Goal: Answer question/provide support: Share knowledge or assist other users

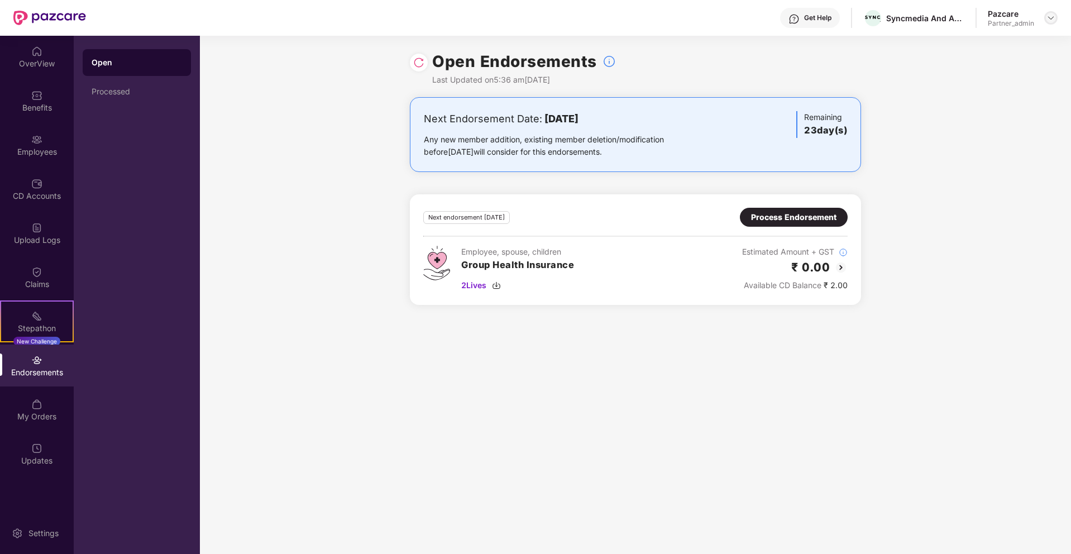
click at [1052, 17] on img at bounding box center [1050, 17] width 9 height 9
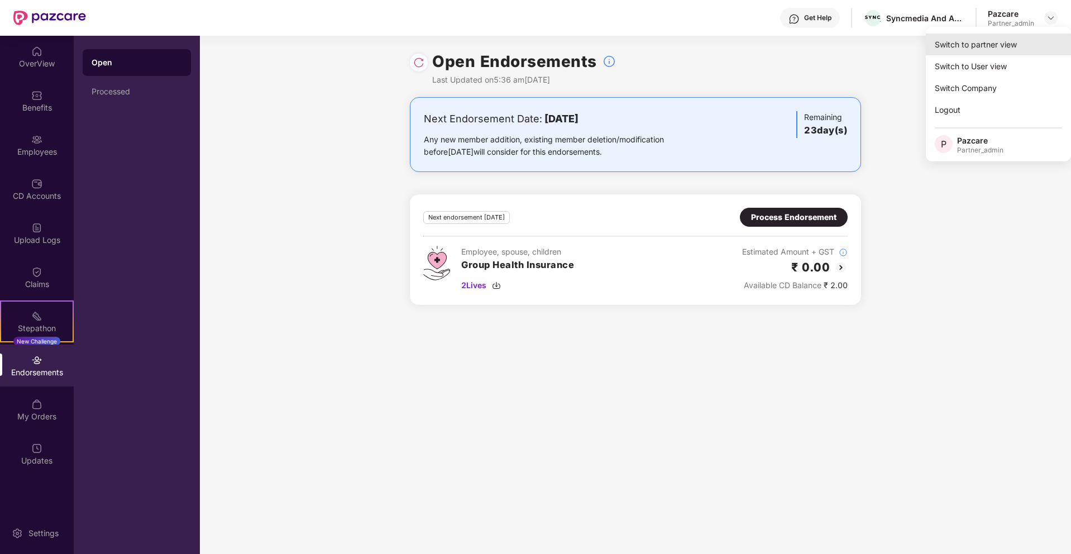
click at [1002, 46] on div "Switch to partner view" at bounding box center [998, 44] width 145 height 22
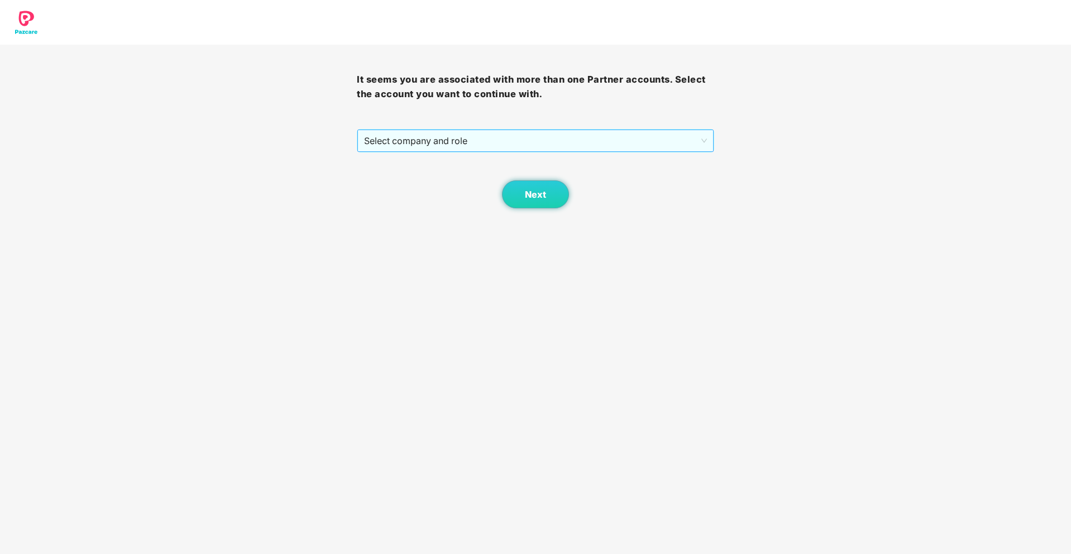
click at [678, 131] on span "Select company and role" at bounding box center [535, 140] width 342 height 21
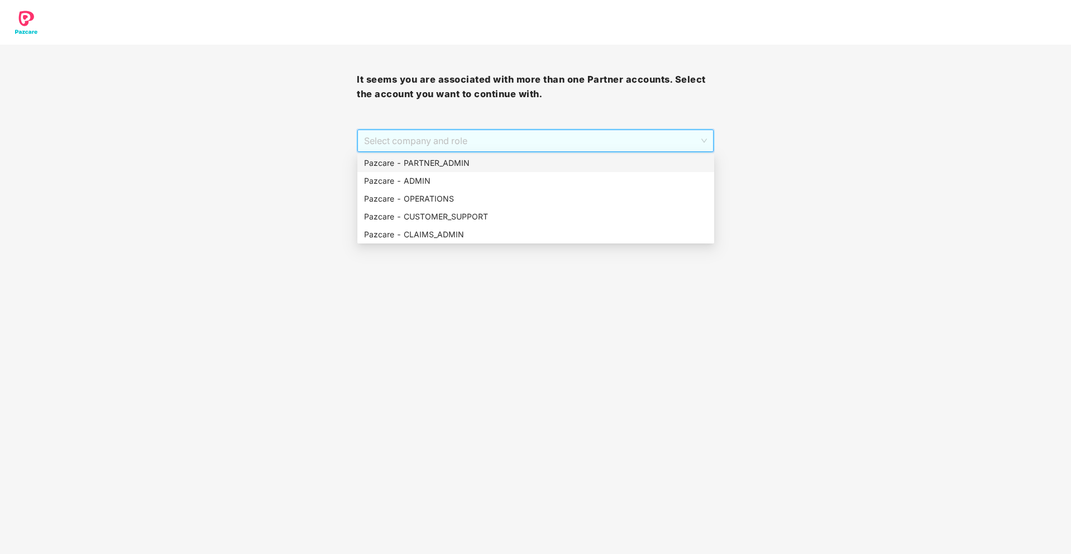
click at [567, 160] on div "Pazcare - PARTNER_ADMIN" at bounding box center [535, 163] width 343 height 12
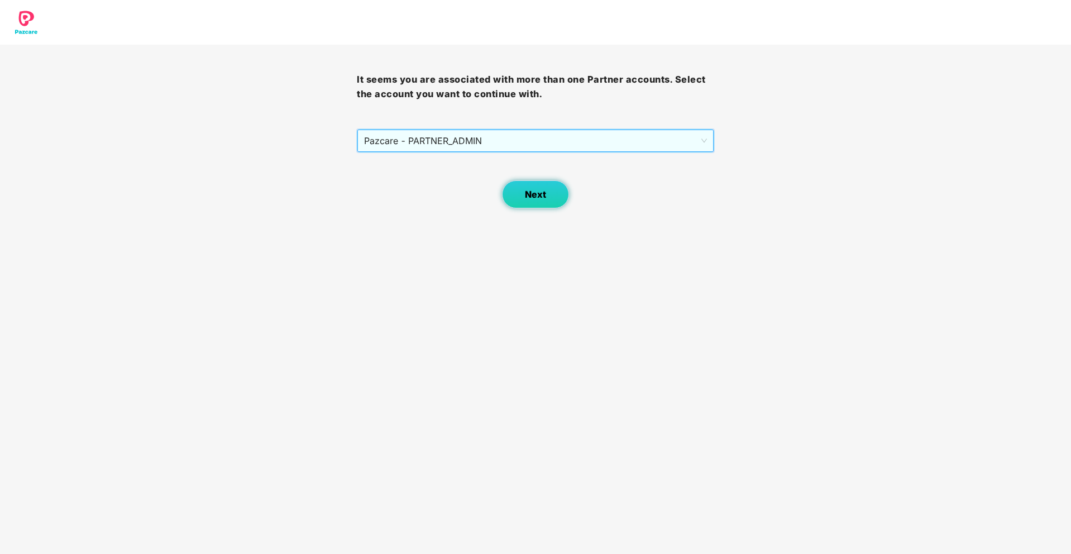
click at [548, 196] on button "Next" at bounding box center [535, 194] width 67 height 28
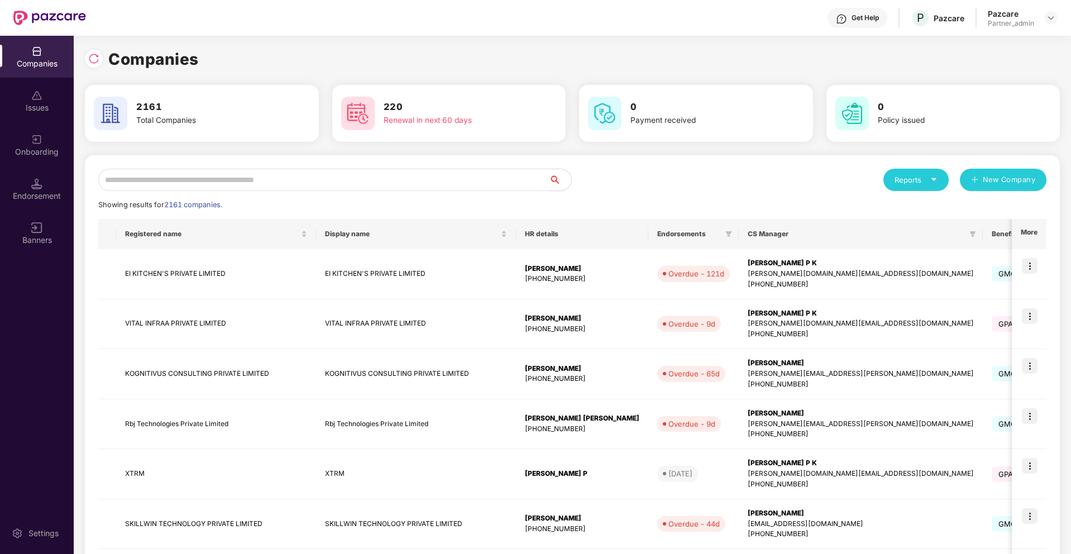
click at [355, 186] on input "text" at bounding box center [323, 180] width 450 height 22
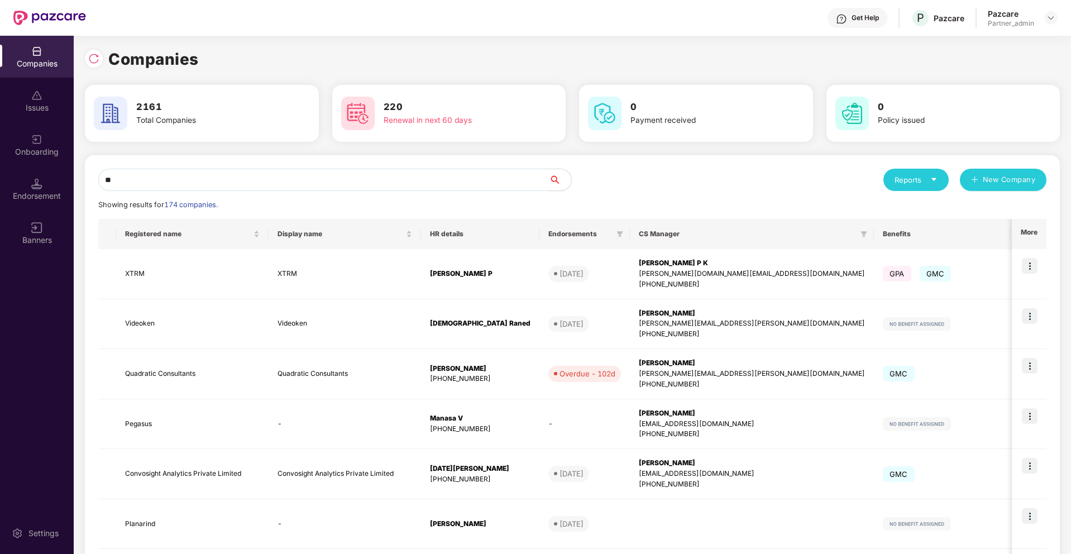
type input "*"
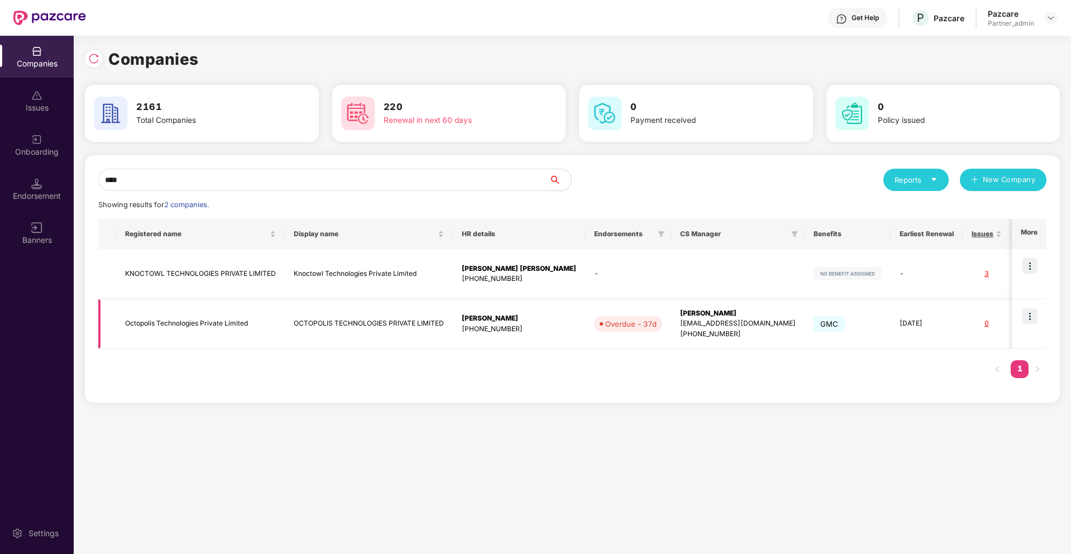
type input "****"
click at [1028, 313] on img at bounding box center [1030, 316] width 16 height 16
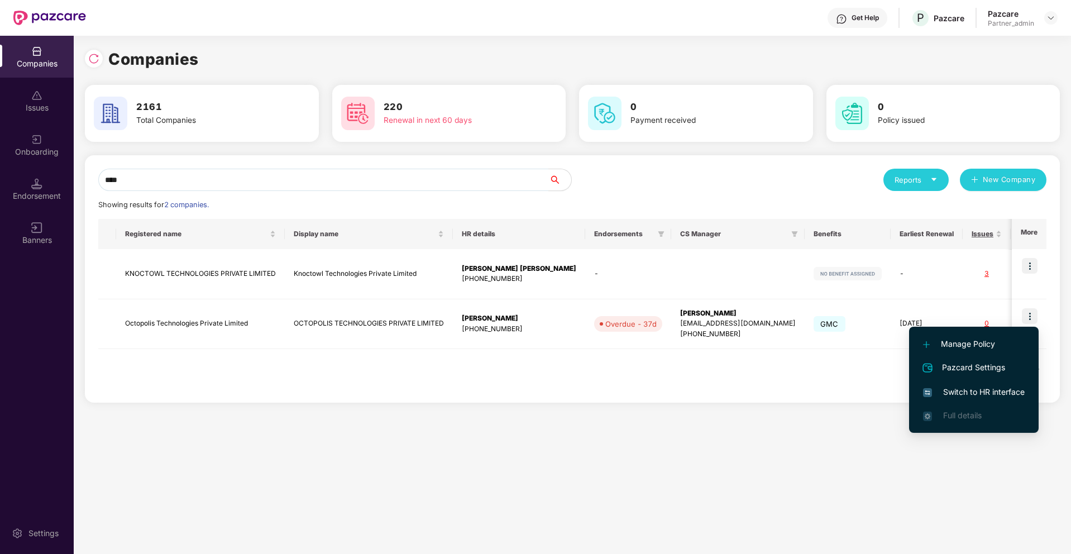
click at [973, 390] on span "Switch to HR interface" at bounding box center [974, 392] width 102 height 12
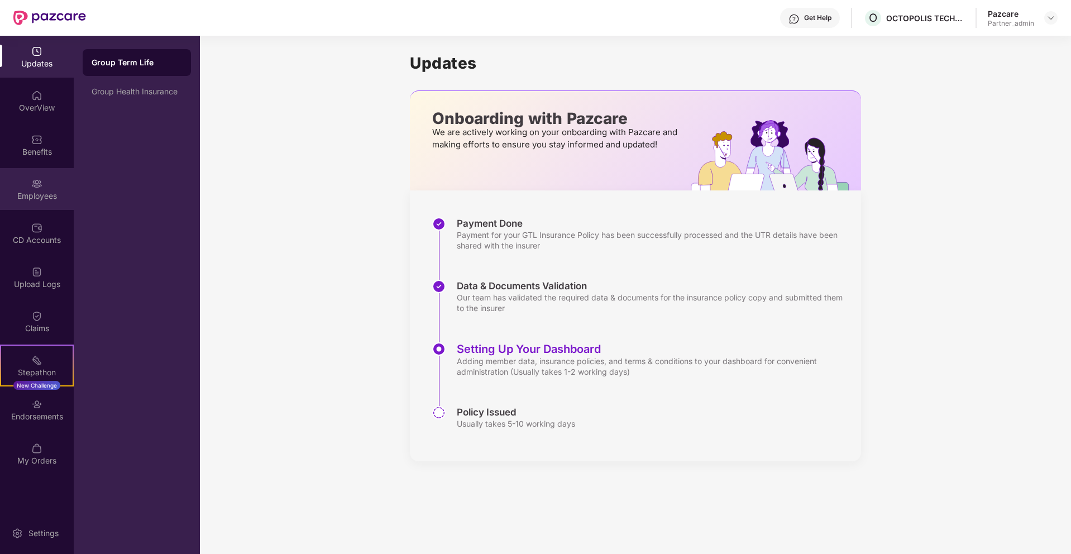
click at [54, 185] on div "Employees" at bounding box center [37, 189] width 74 height 42
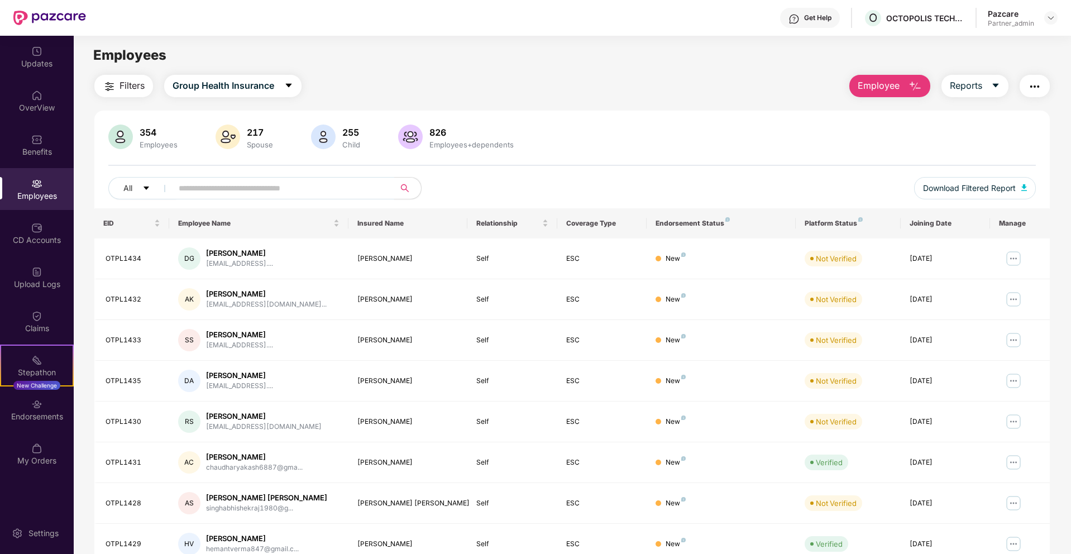
click at [264, 184] on input "text" at bounding box center [279, 188] width 200 height 17
paste input "*******"
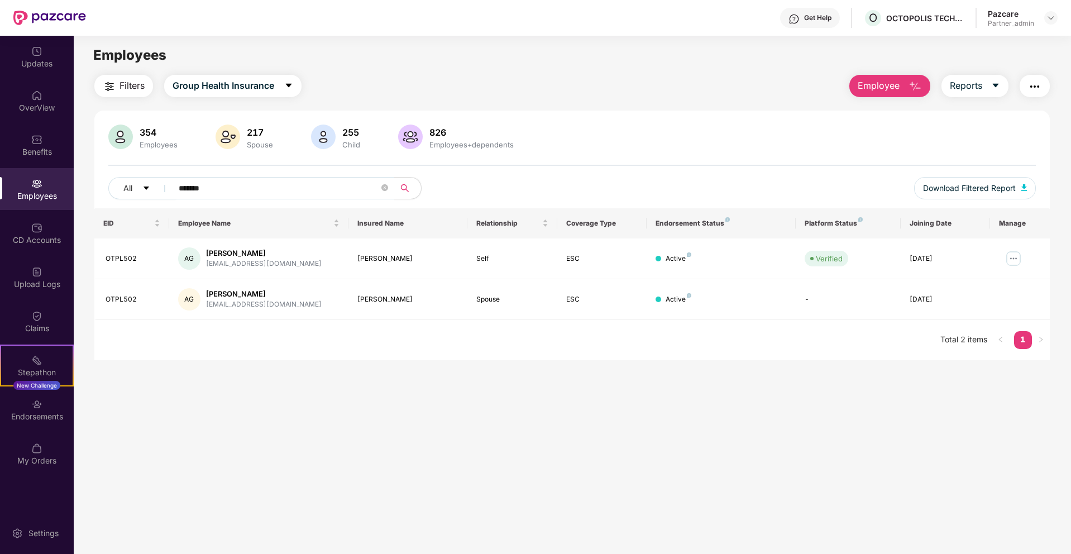
type input "*******"
click at [1013, 257] on img at bounding box center [1013, 259] width 18 height 18
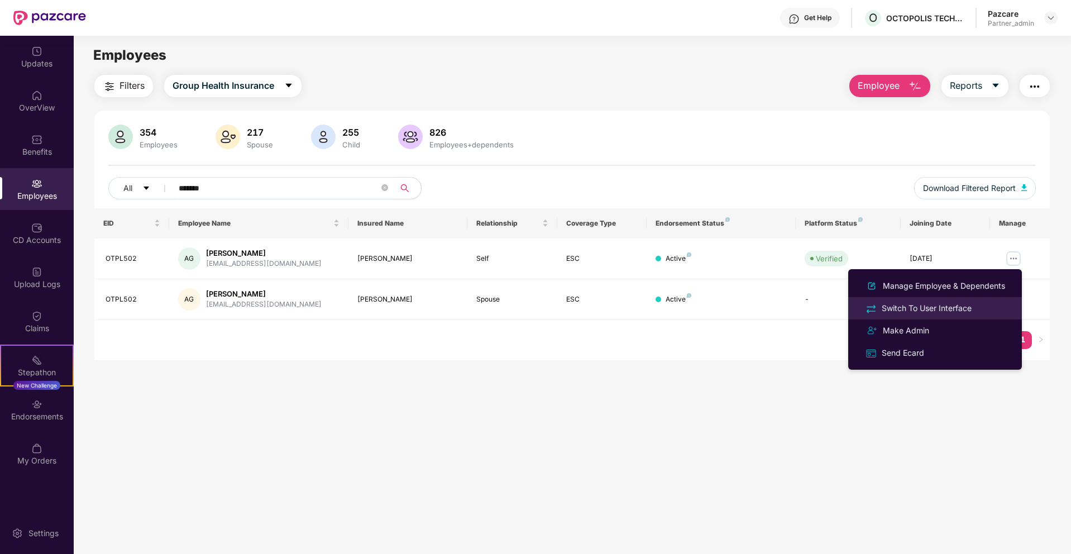
click at [957, 309] on div "Switch To User Interface" at bounding box center [926, 308] width 94 height 12
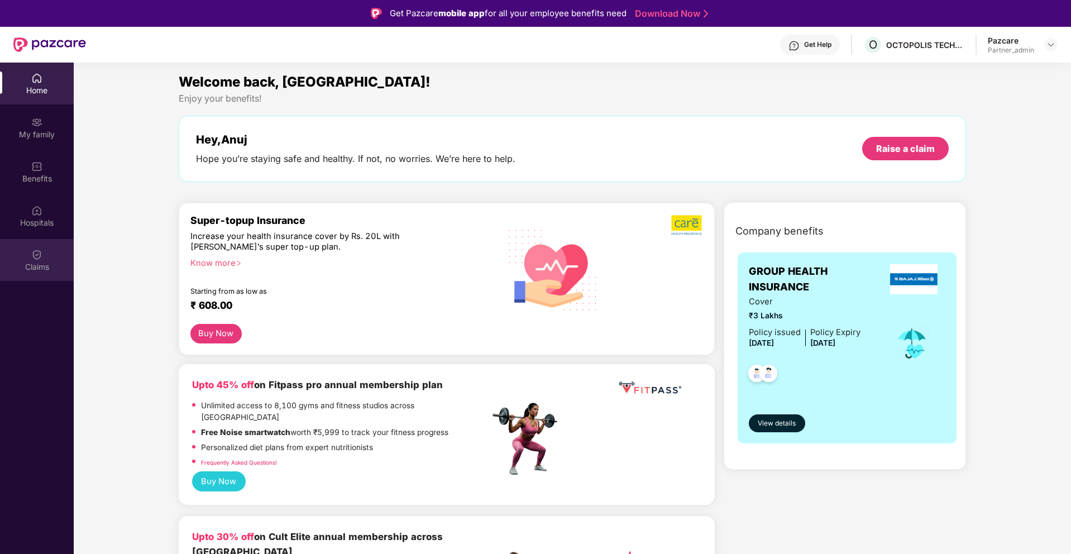
click at [32, 258] on img at bounding box center [36, 254] width 11 height 11
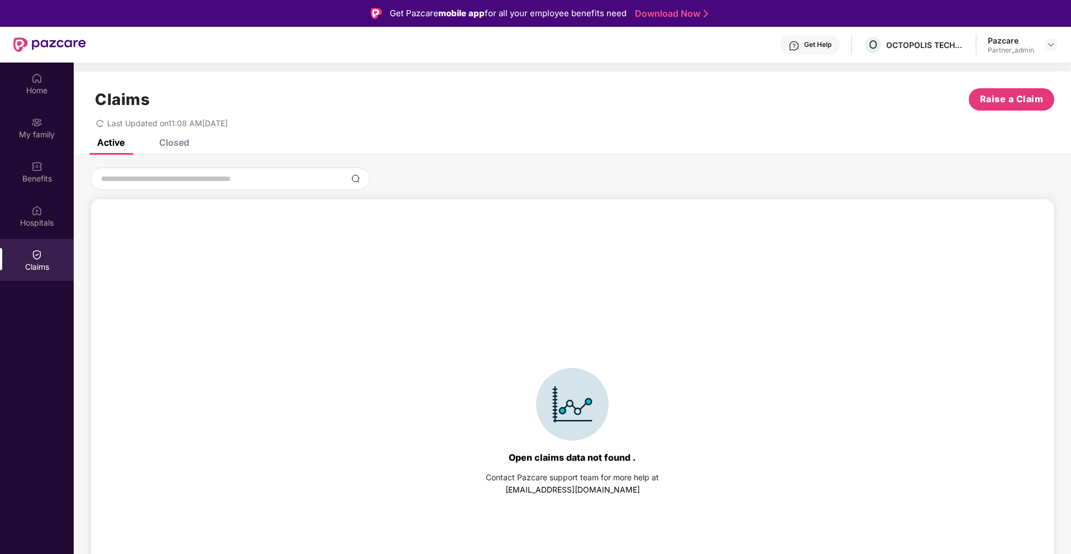
click at [183, 139] on div "Closed" at bounding box center [174, 142] width 30 height 11
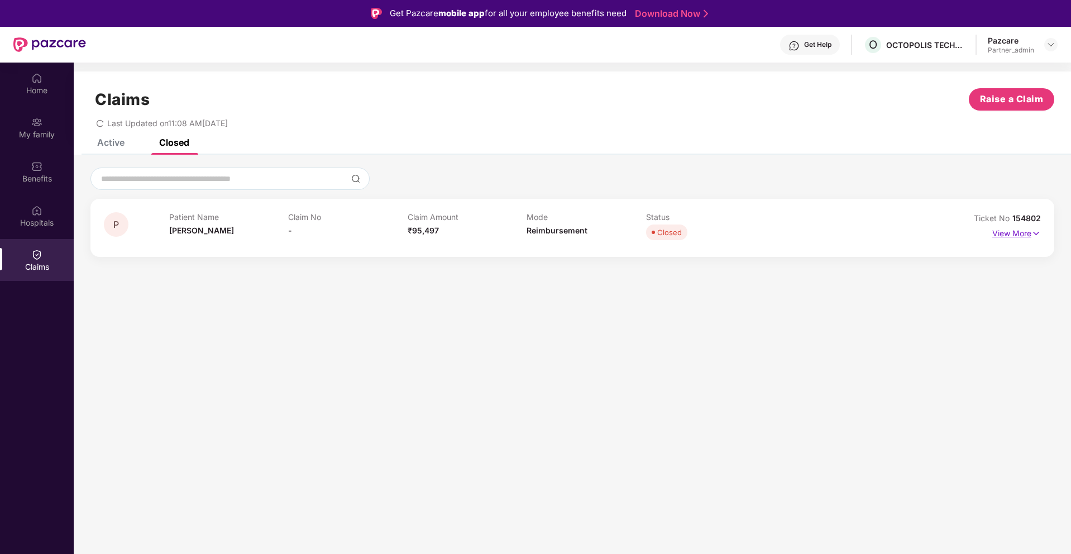
click at [1036, 233] on img at bounding box center [1035, 233] width 9 height 12
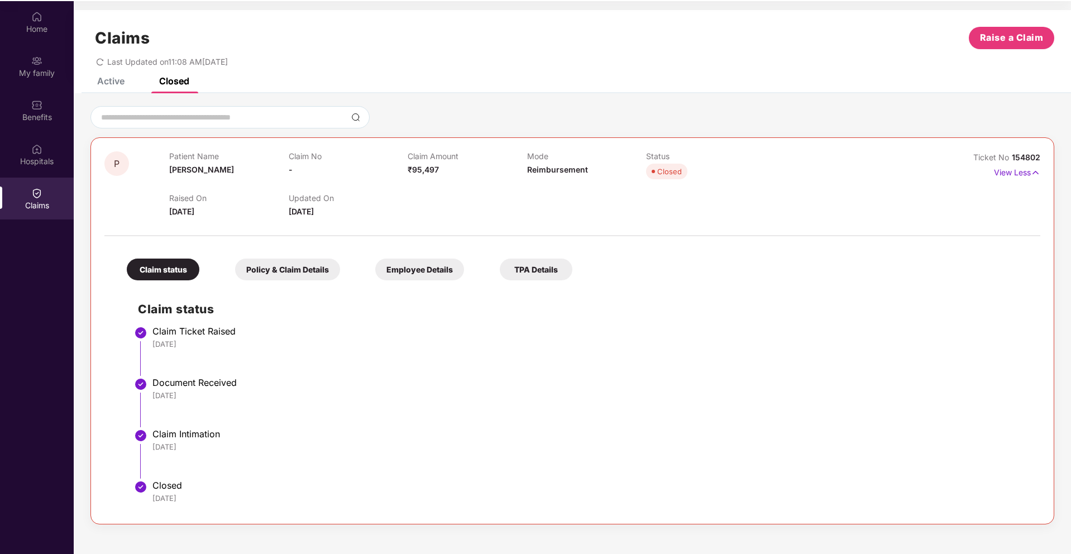
scroll to position [63, 0]
click at [313, 275] on div "Policy & Claim Details" at bounding box center [287, 268] width 105 height 22
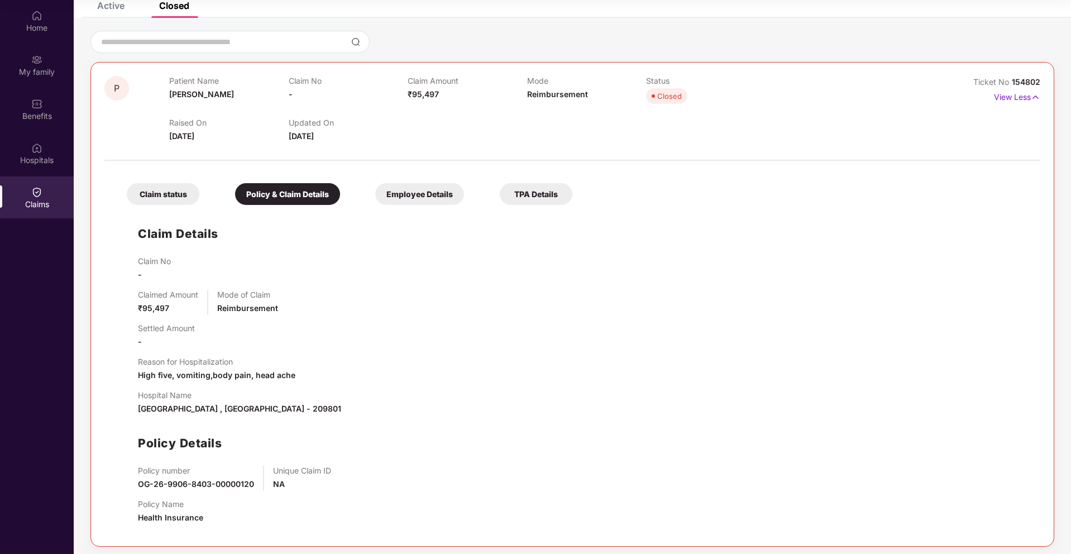
scroll to position [78, 0]
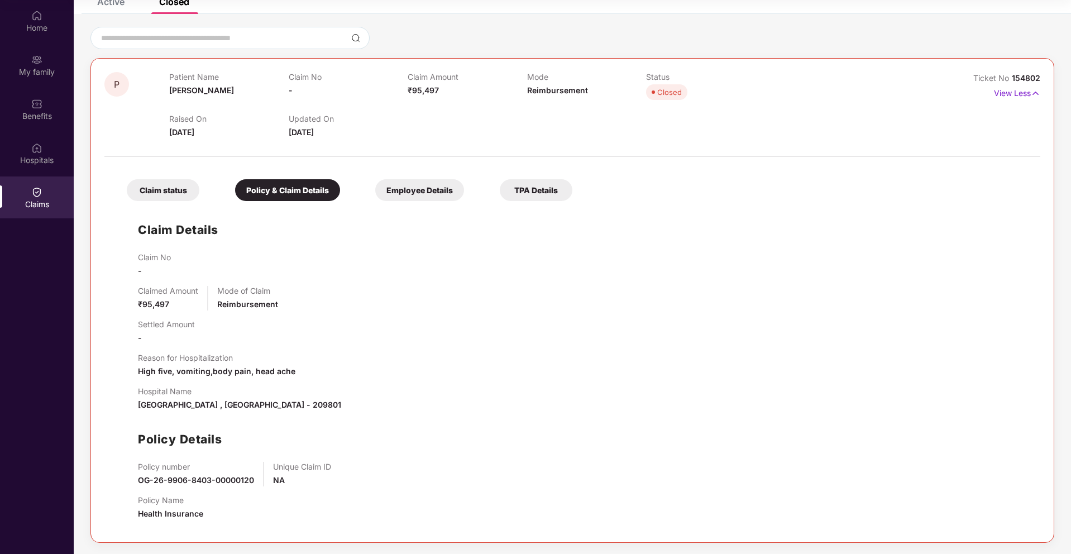
click at [412, 194] on div "Employee Details" at bounding box center [419, 190] width 89 height 22
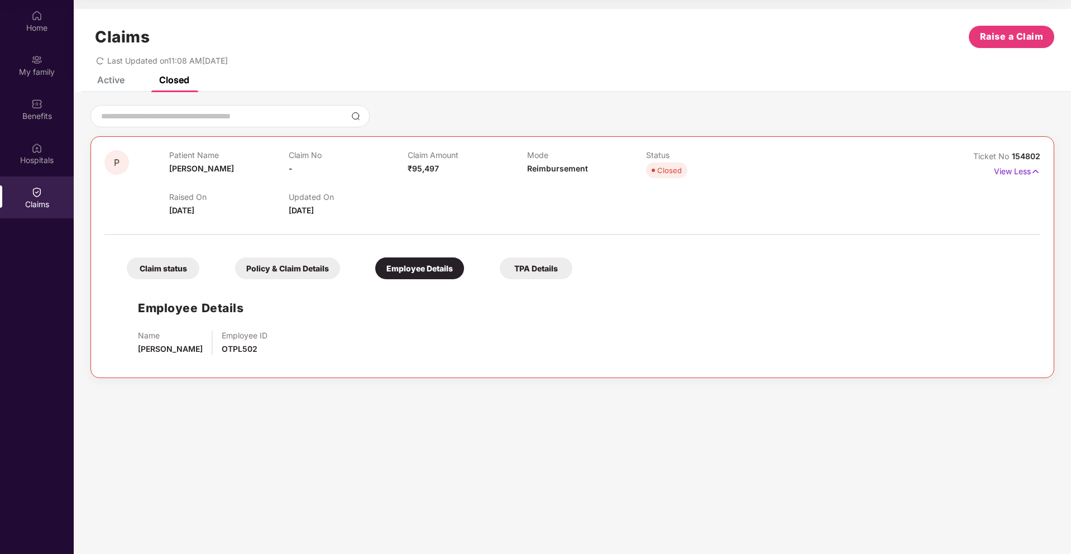
click at [539, 265] on div "TPA Details" at bounding box center [536, 268] width 73 height 22
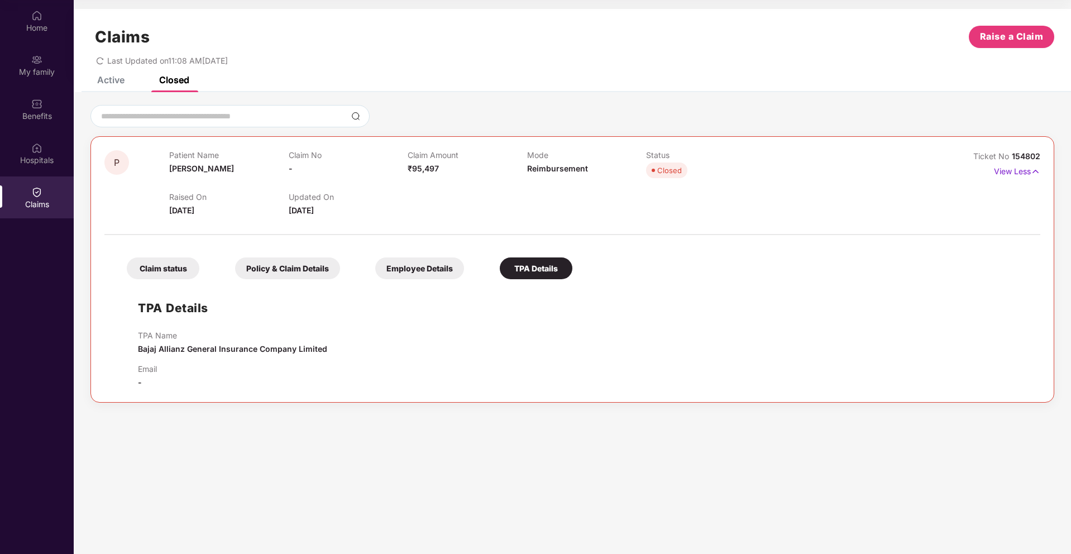
click at [176, 269] on div "Claim status" at bounding box center [163, 268] width 73 height 22
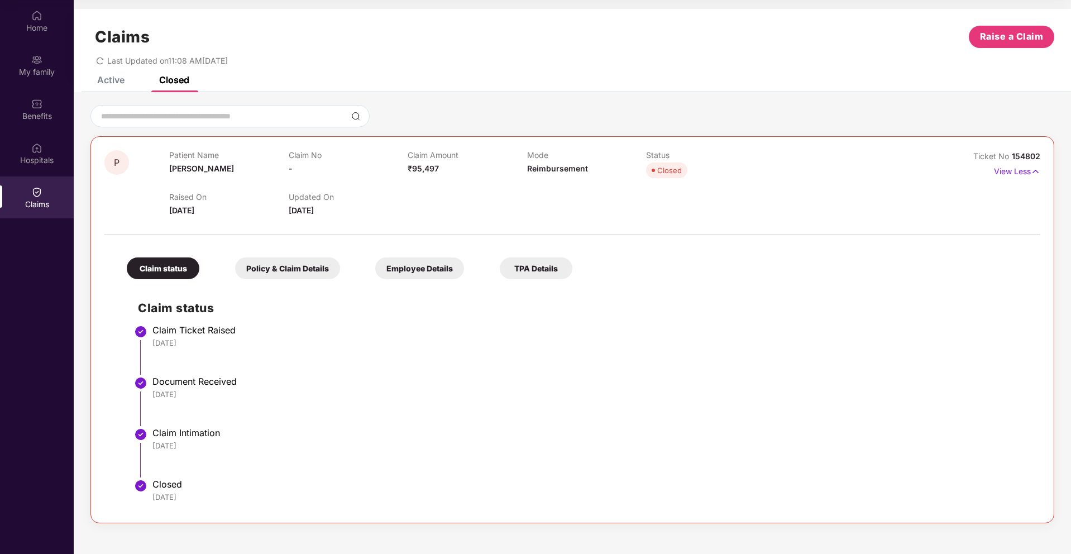
click at [538, 266] on div "TPA Details" at bounding box center [536, 268] width 73 height 22
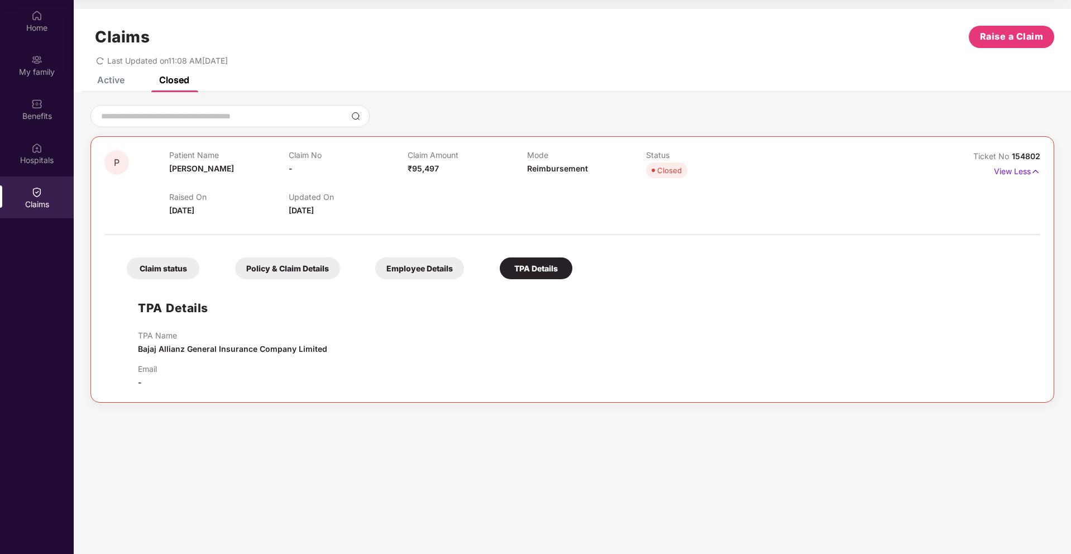
click at [164, 258] on div "Claim status" at bounding box center [163, 268] width 73 height 22
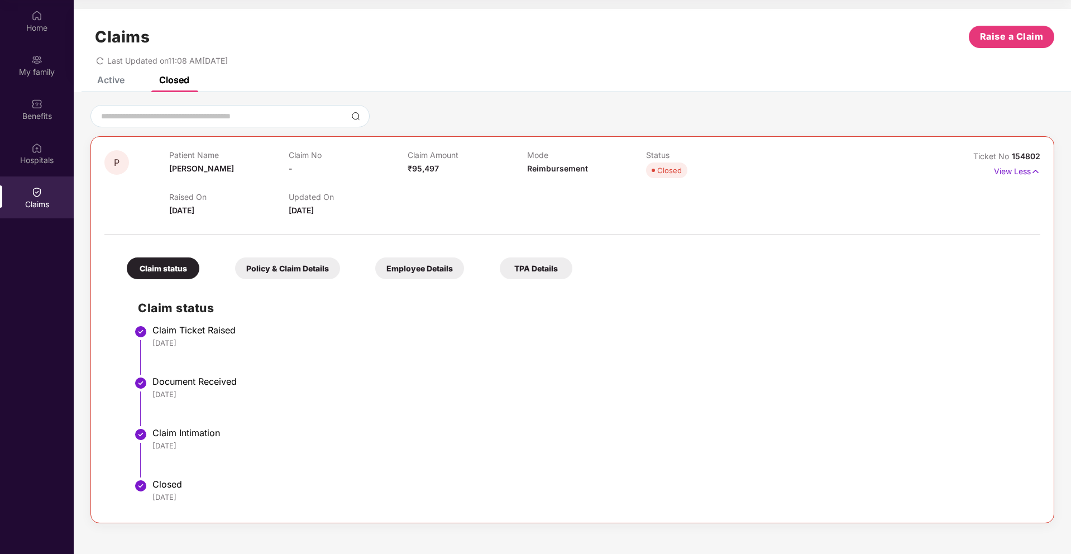
click at [280, 270] on div "Policy & Claim Details" at bounding box center [287, 268] width 105 height 22
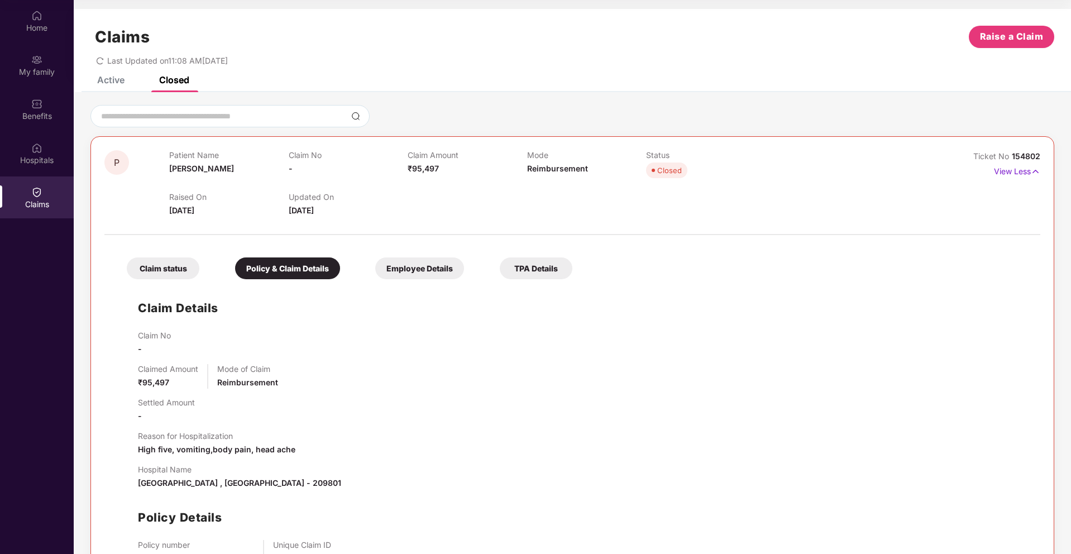
click at [114, 83] on div "Active" at bounding box center [110, 79] width 27 height 11
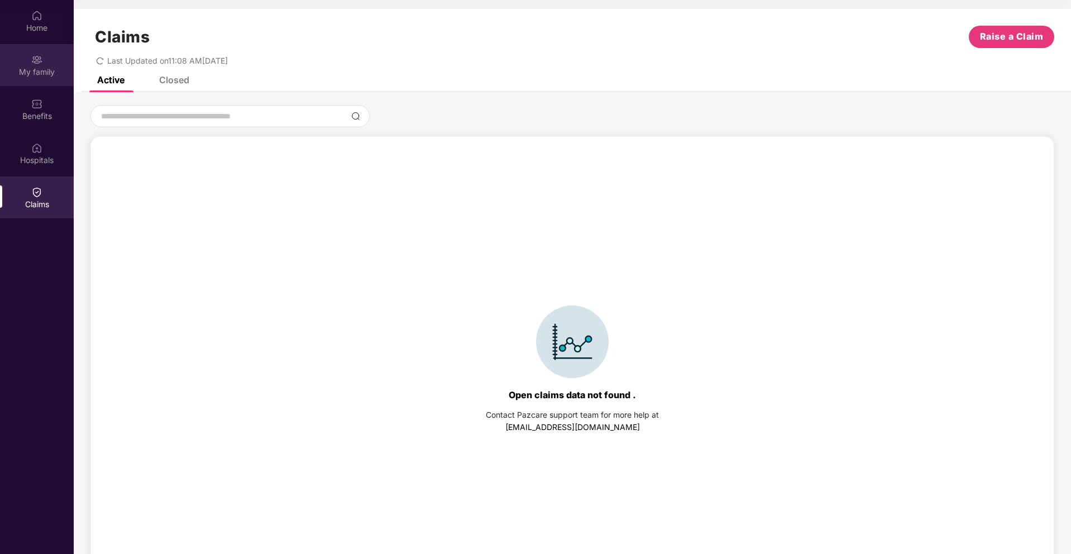
click at [38, 63] on img at bounding box center [36, 59] width 11 height 11
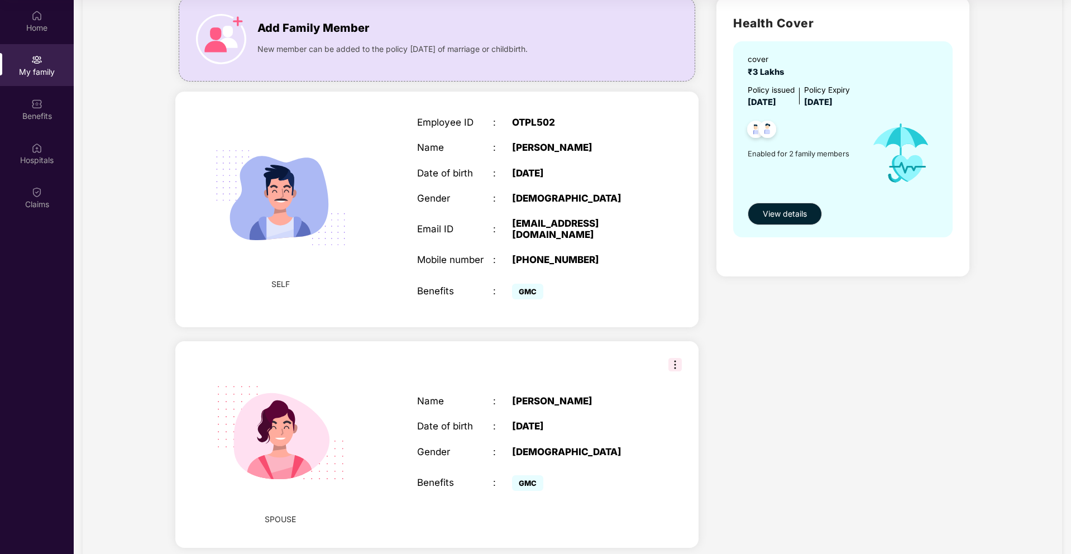
scroll to position [109, 0]
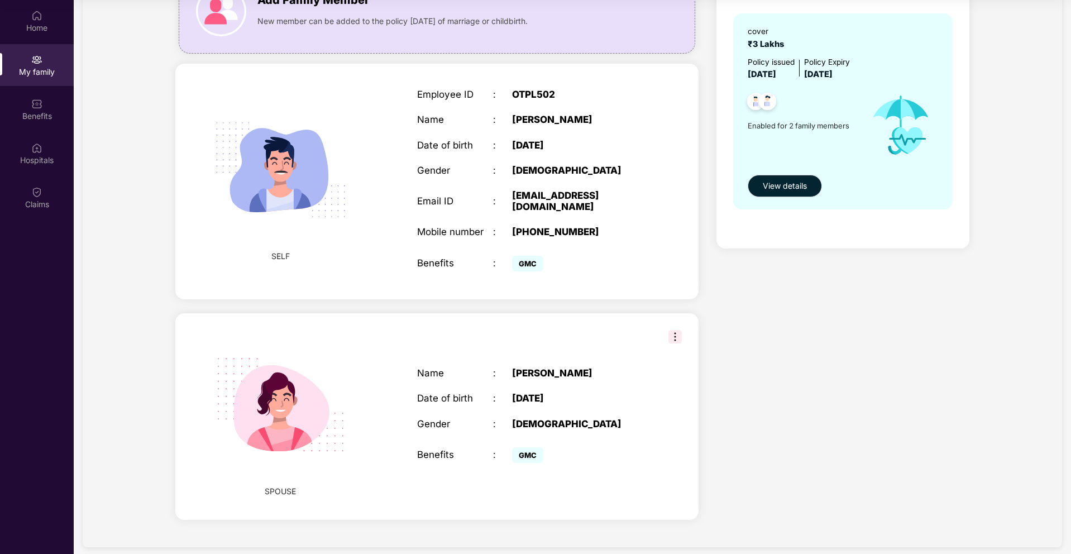
click at [677, 330] on img at bounding box center [674, 336] width 13 height 13
click at [821, 323] on div "Health Cover cover ₹3 Lakhs Policy issued [DATE] Policy Expiry [DATE] Enabled f…" at bounding box center [842, 246] width 271 height 573
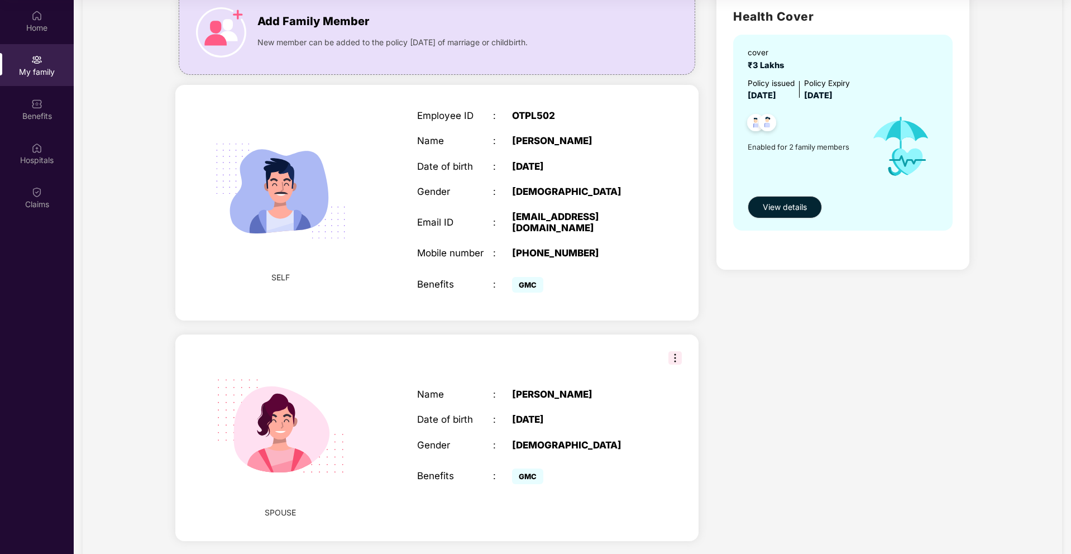
scroll to position [0, 0]
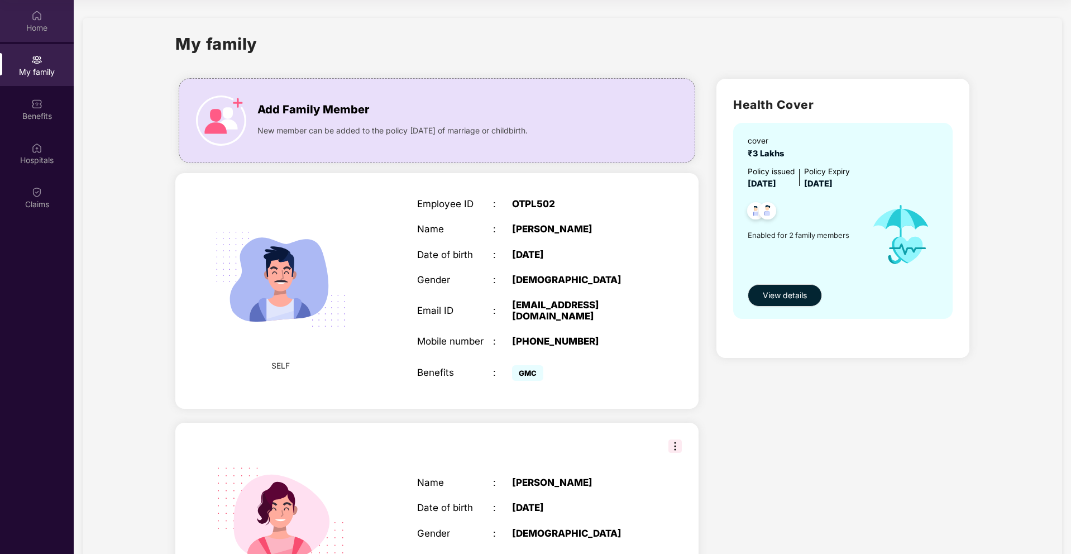
click at [36, 18] on img at bounding box center [36, 15] width 11 height 11
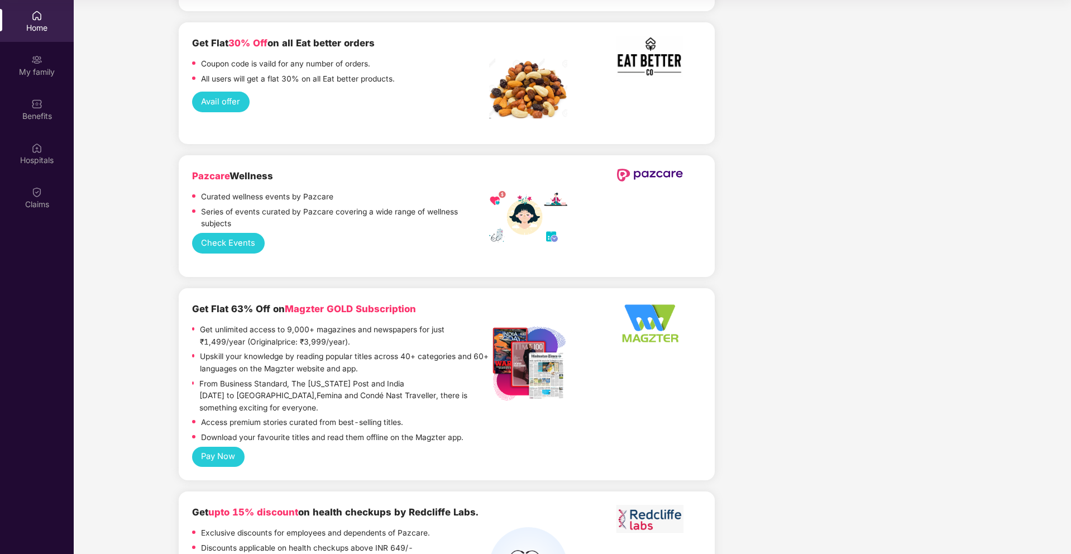
scroll to position [2036, 0]
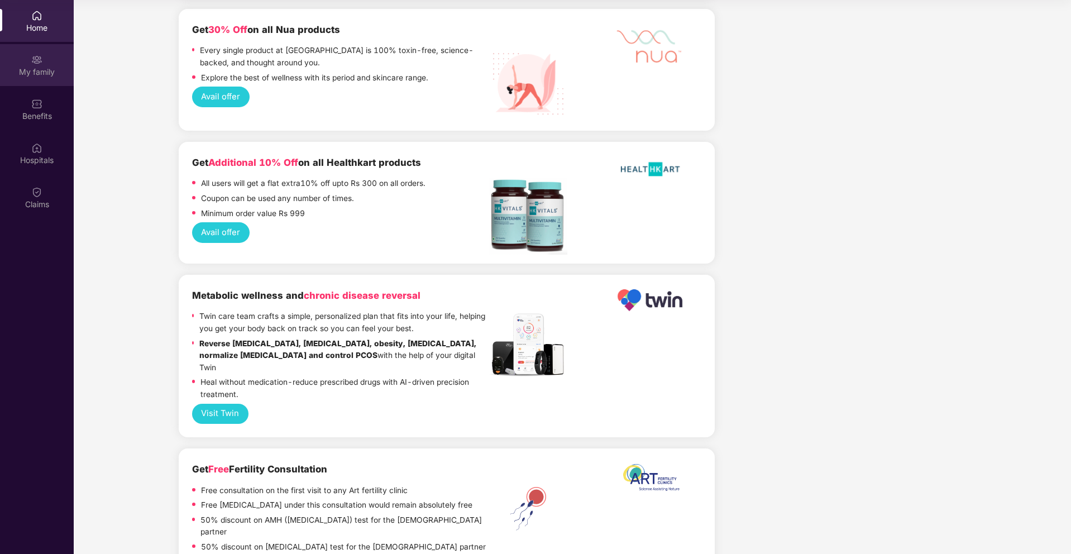
click at [41, 68] on div "My family" at bounding box center [37, 71] width 74 height 11
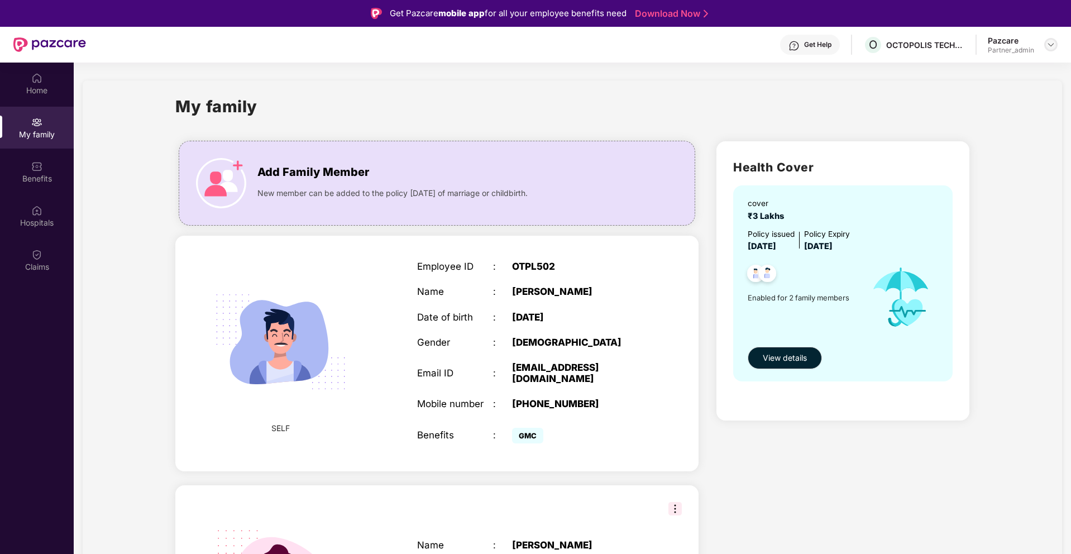
click at [1048, 44] on img at bounding box center [1050, 44] width 9 height 9
click at [1005, 75] on div "Switch to partner view" at bounding box center [998, 71] width 145 height 22
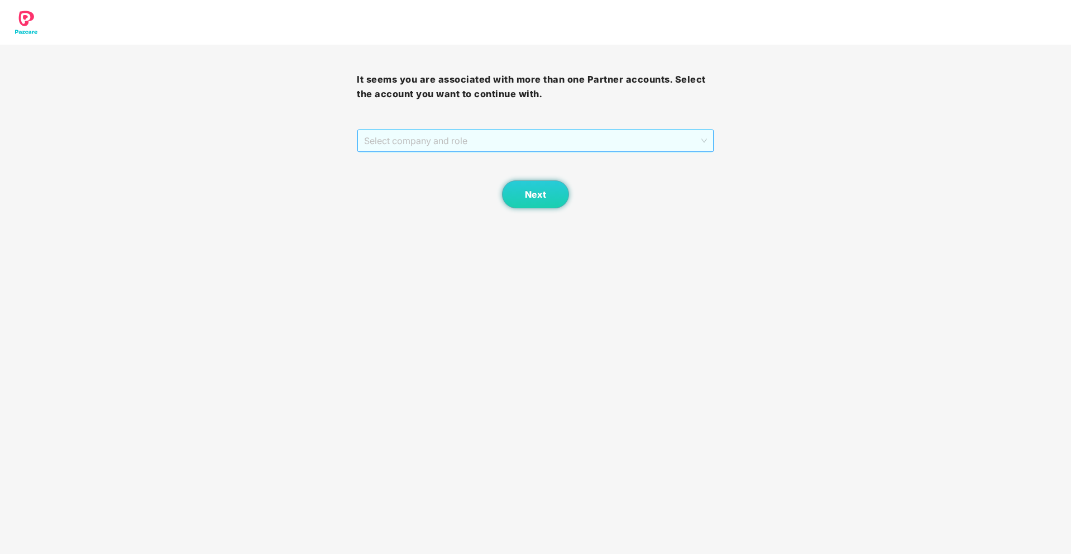
click at [683, 146] on span "Select company and role" at bounding box center [535, 140] width 342 height 21
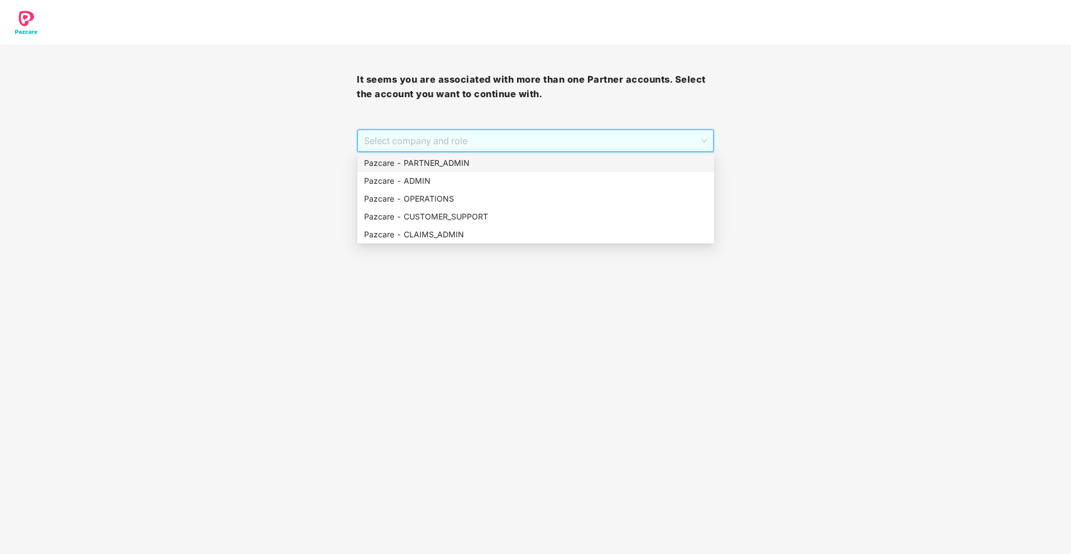
click at [541, 161] on div "Pazcare - PARTNER_ADMIN" at bounding box center [535, 163] width 343 height 12
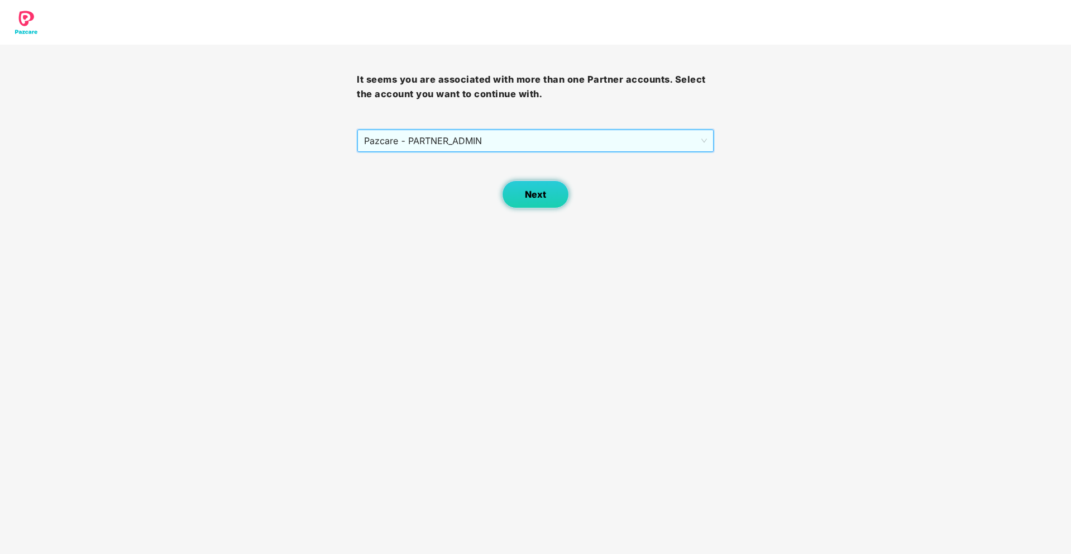
click at [533, 190] on span "Next" at bounding box center [535, 194] width 21 height 11
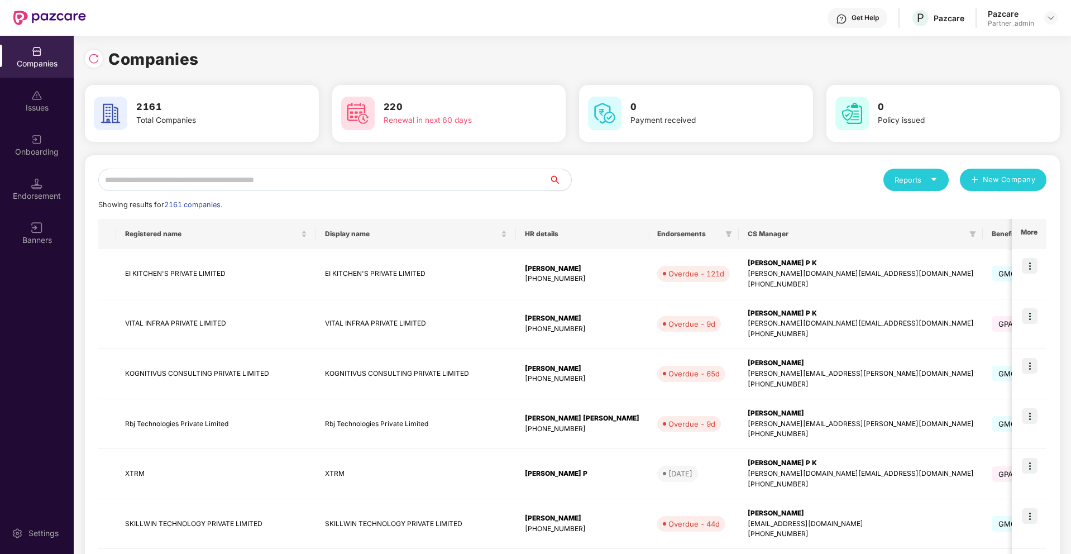
click at [392, 179] on input "text" at bounding box center [323, 180] width 450 height 22
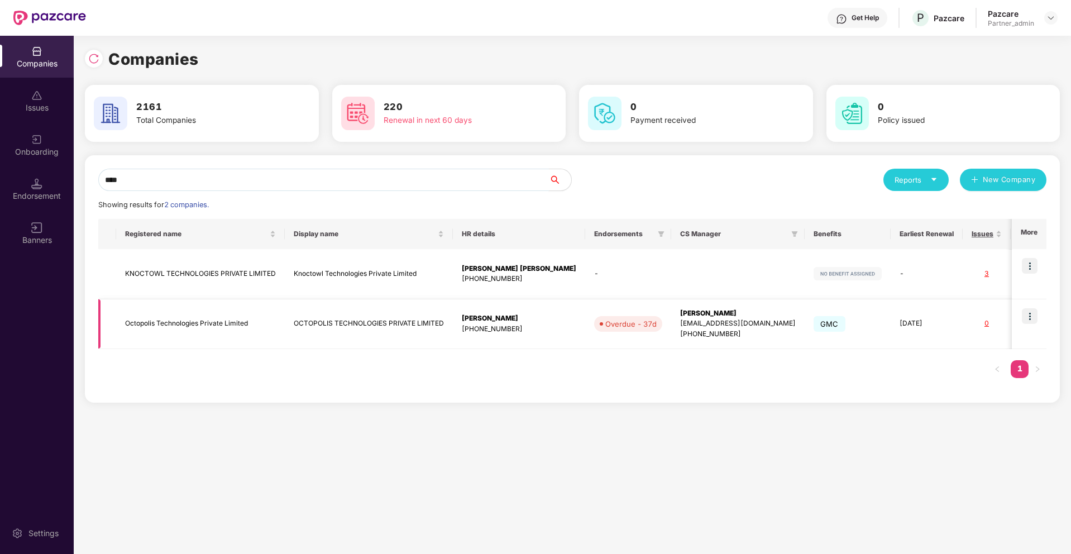
type input "****"
click at [1031, 317] on img at bounding box center [1030, 316] width 16 height 16
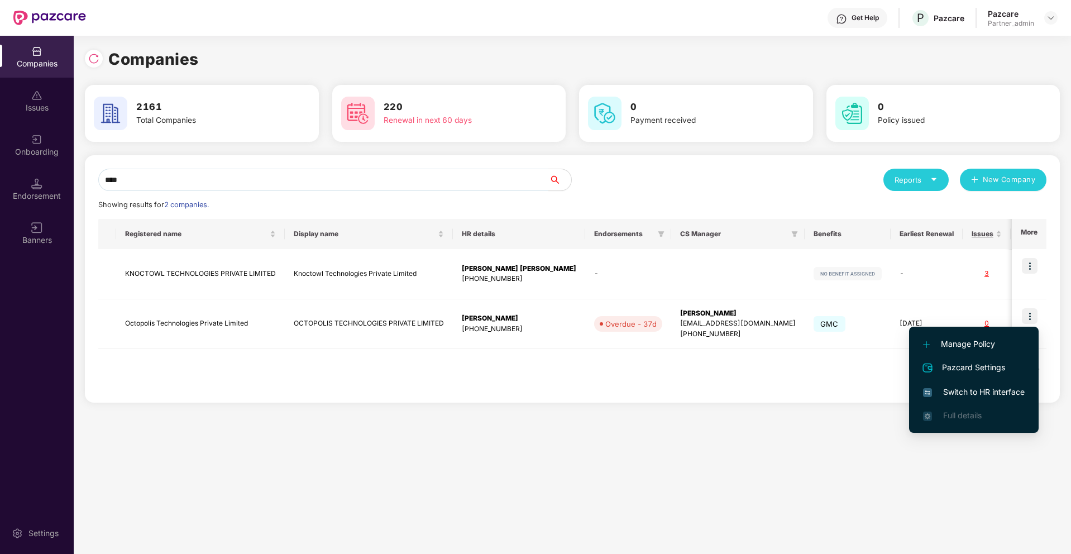
click at [955, 388] on span "Switch to HR interface" at bounding box center [974, 392] width 102 height 12
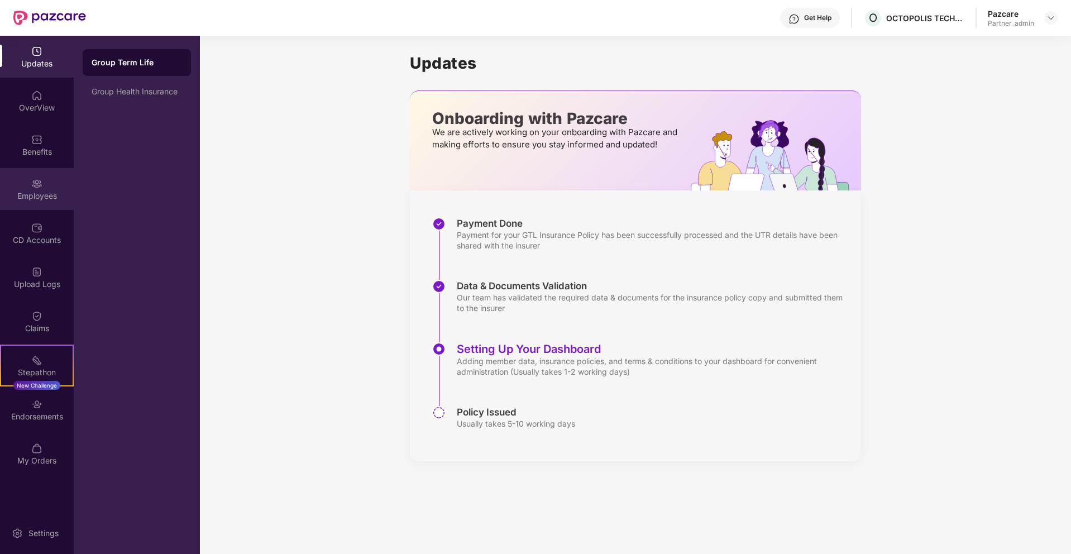
click at [41, 189] on div "Employees" at bounding box center [37, 189] width 74 height 42
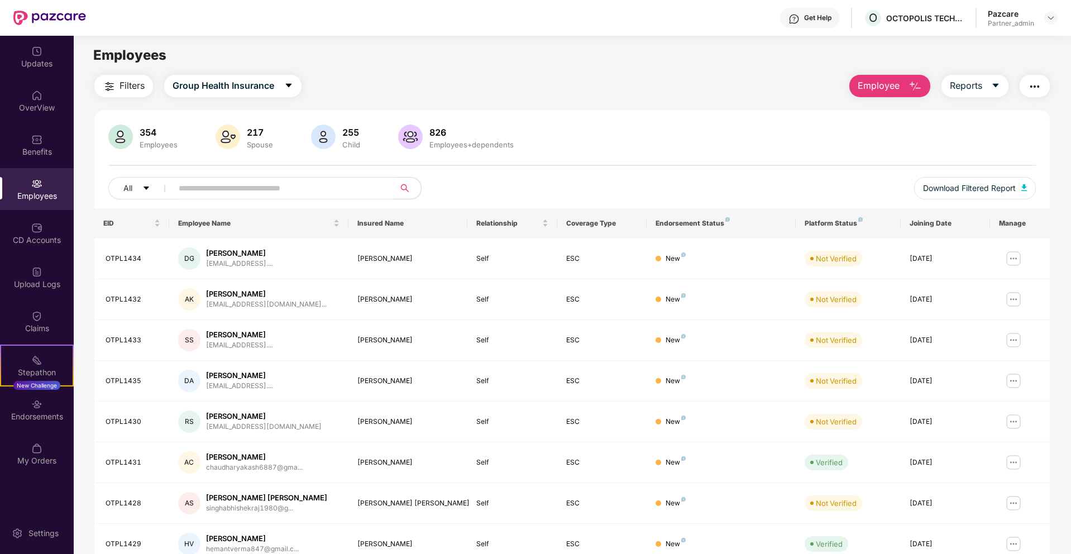
click at [315, 193] on input "text" at bounding box center [279, 188] width 200 height 17
paste input "*******"
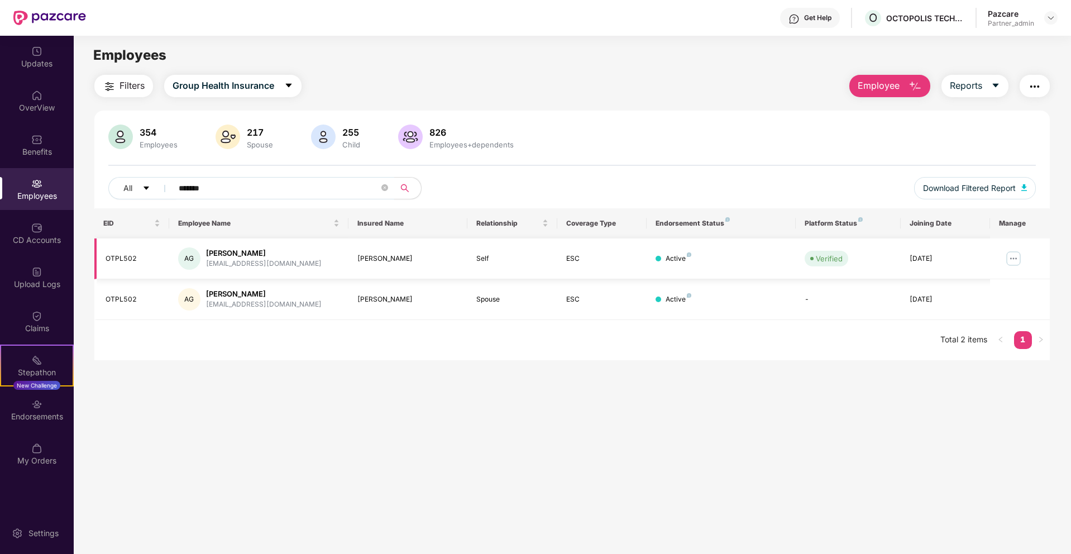
type input "*******"
click at [1014, 258] on img at bounding box center [1013, 259] width 18 height 18
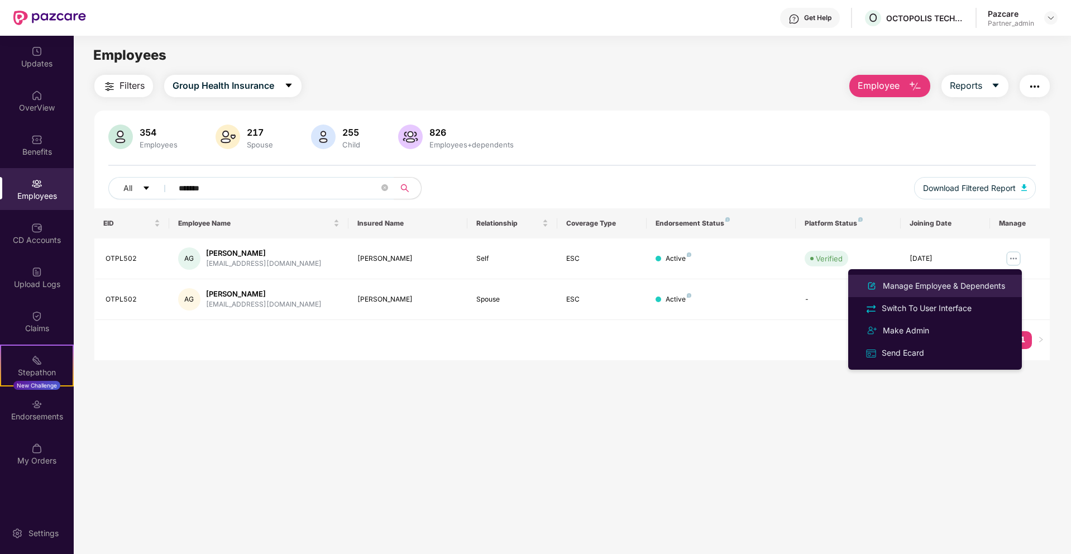
click at [982, 285] on div "Manage Employee & Dependents" at bounding box center [943, 286] width 127 height 12
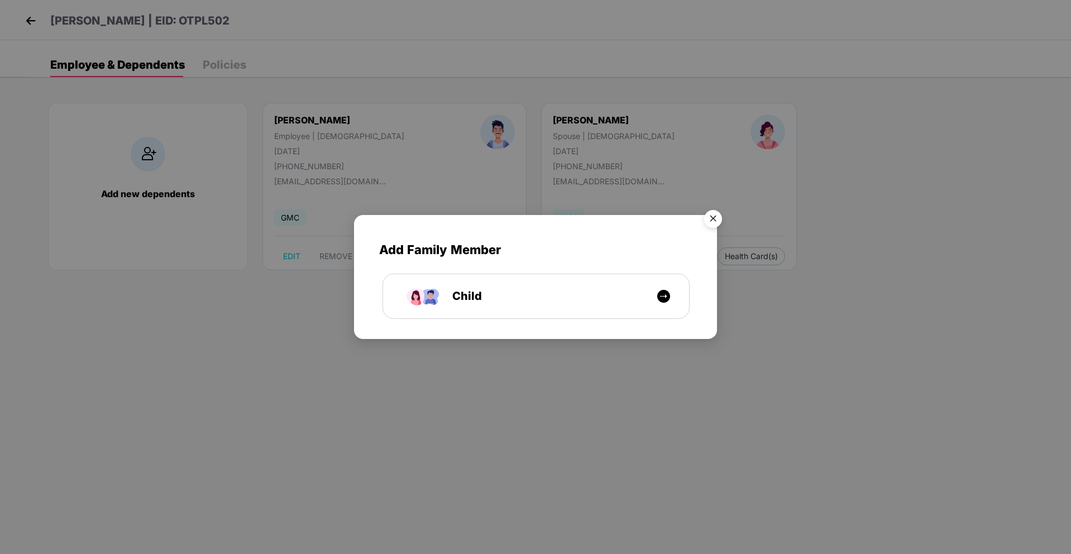
click at [708, 216] on img "Close" at bounding box center [712, 220] width 31 height 31
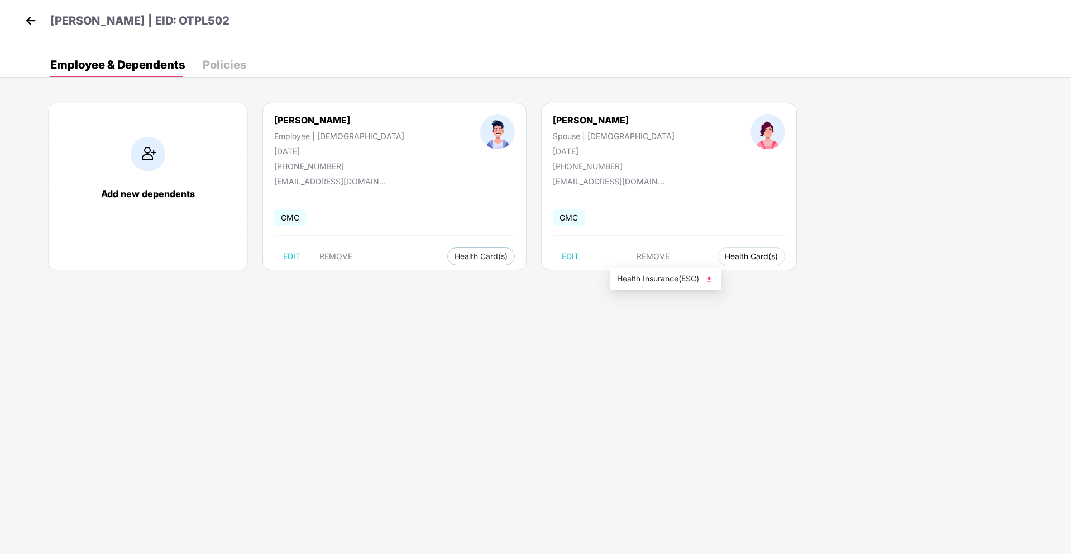
click at [725, 258] on span "Health Card(s)" at bounding box center [751, 256] width 53 height 6
click at [635, 278] on span "Health Insurance(ESC)" at bounding box center [666, 278] width 98 height 12
click at [33, 19] on img at bounding box center [30, 20] width 17 height 17
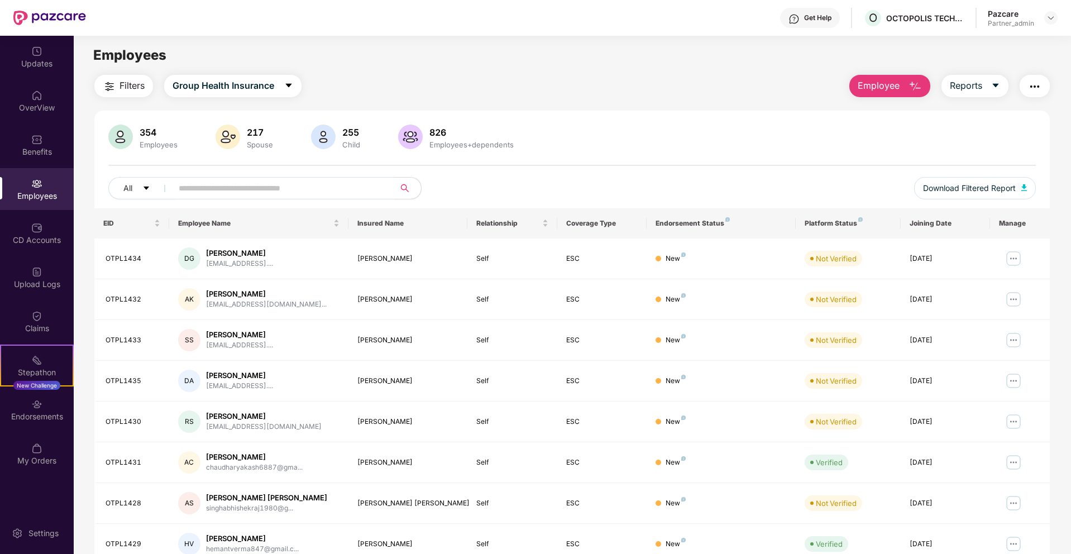
click at [325, 188] on input "text" at bounding box center [279, 188] width 200 height 17
paste input "*******"
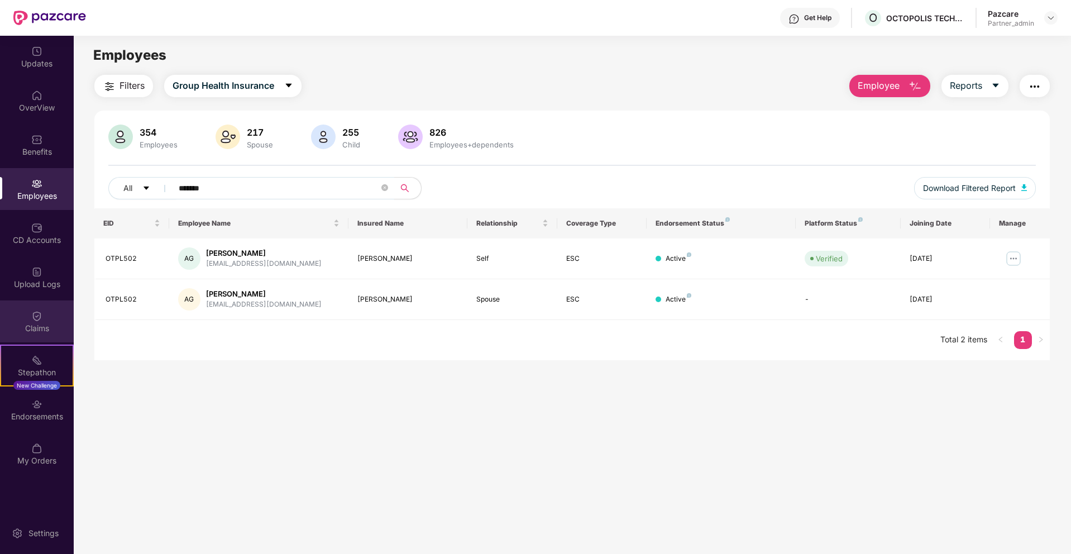
type input "*******"
click at [47, 311] on div "Claims" at bounding box center [37, 321] width 74 height 42
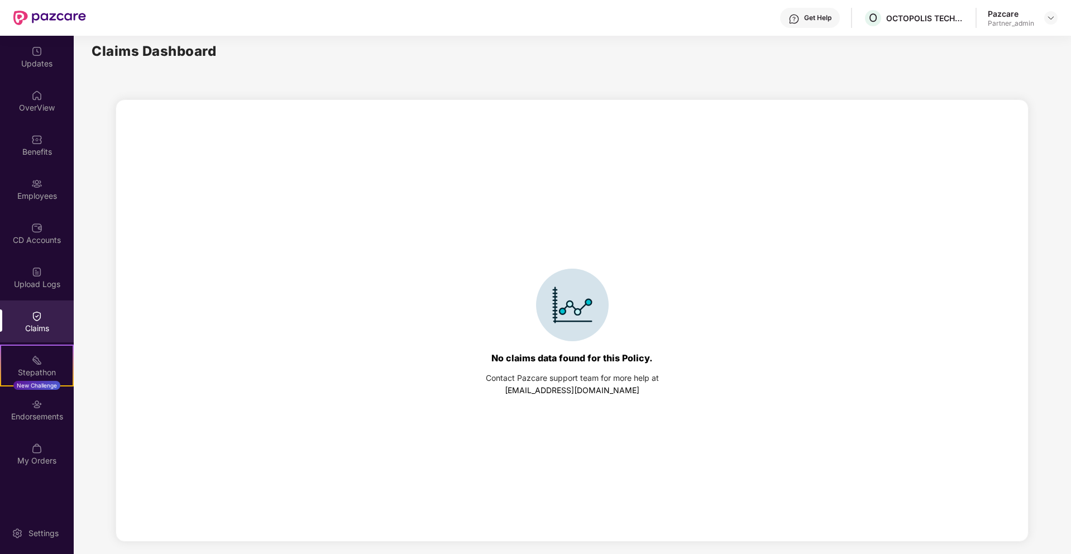
click at [32, 320] on img at bounding box center [36, 315] width 11 height 11
click at [31, 106] on div "OverView" at bounding box center [37, 107] width 74 height 11
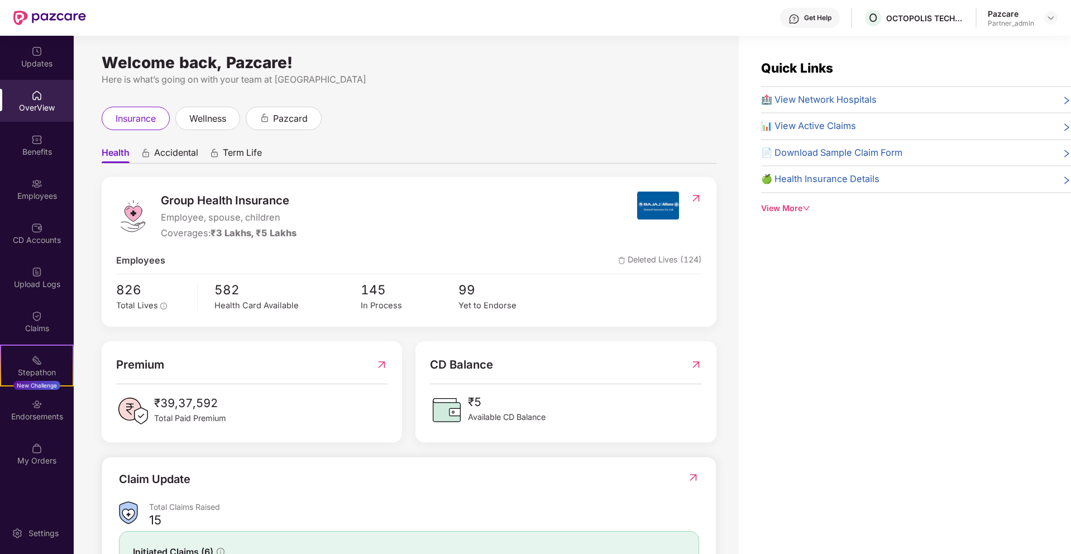
click at [330, 200] on div "Group Health Insurance Employee, spouse, children Coverages: ₹3 Lakhs, ₹5 Lakhs" at bounding box center [376, 215] width 521 height 49
click at [692, 197] on img at bounding box center [696, 198] width 12 height 11
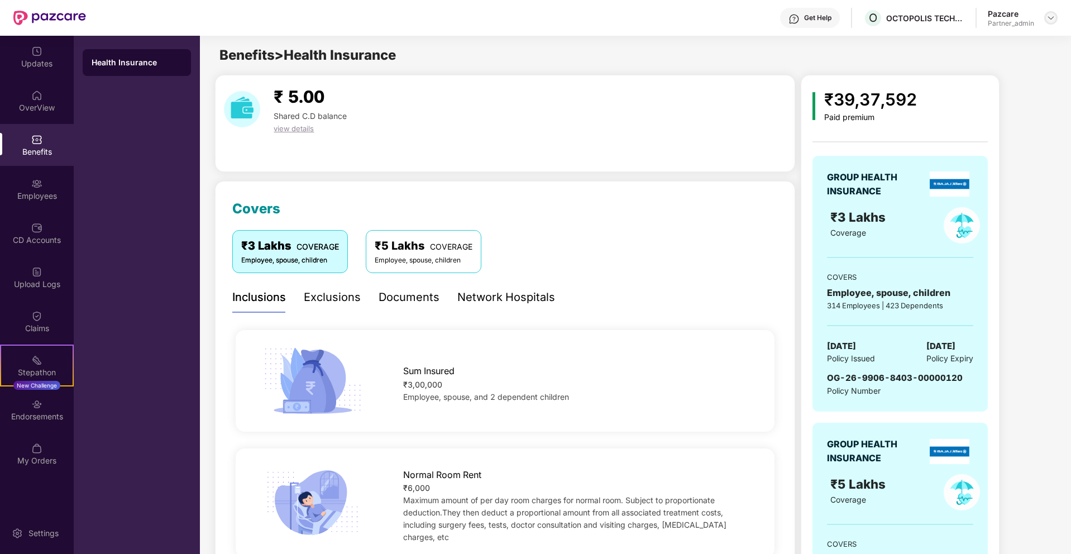
click at [1056, 21] on div at bounding box center [1050, 17] width 13 height 13
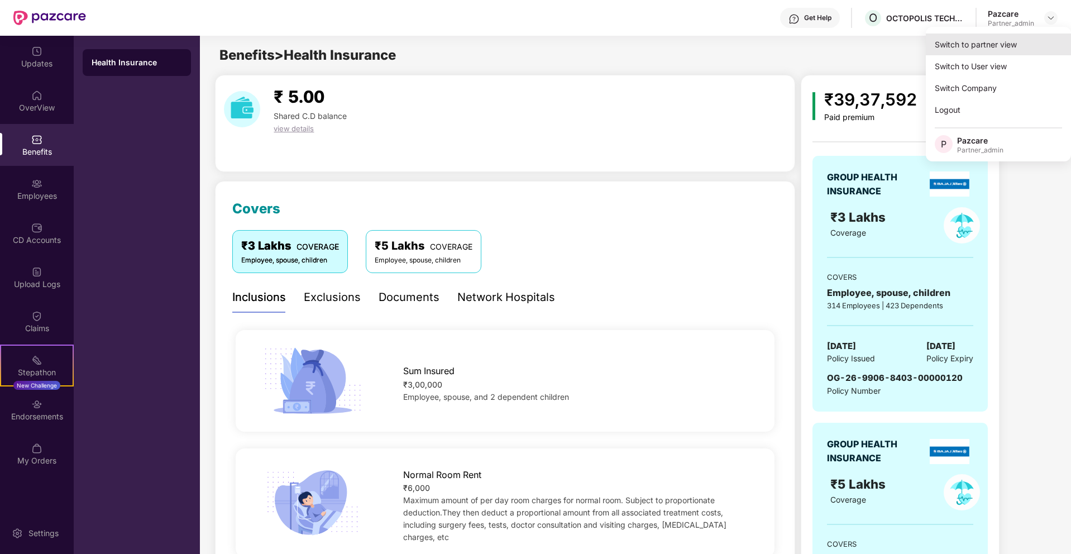
click at [999, 44] on div "Switch to partner view" at bounding box center [998, 44] width 145 height 22
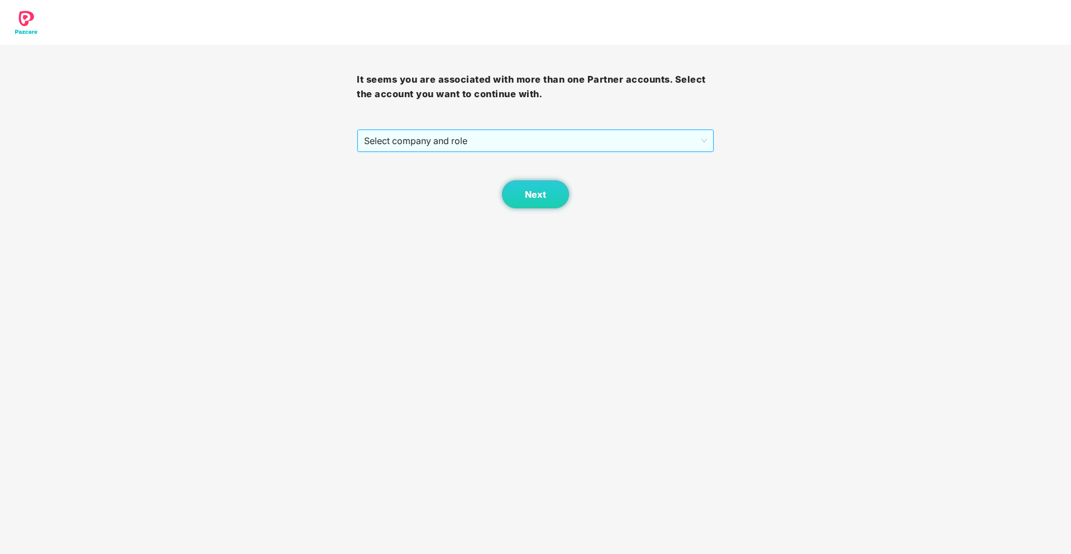
click at [584, 143] on span "Select company and role" at bounding box center [535, 140] width 342 height 21
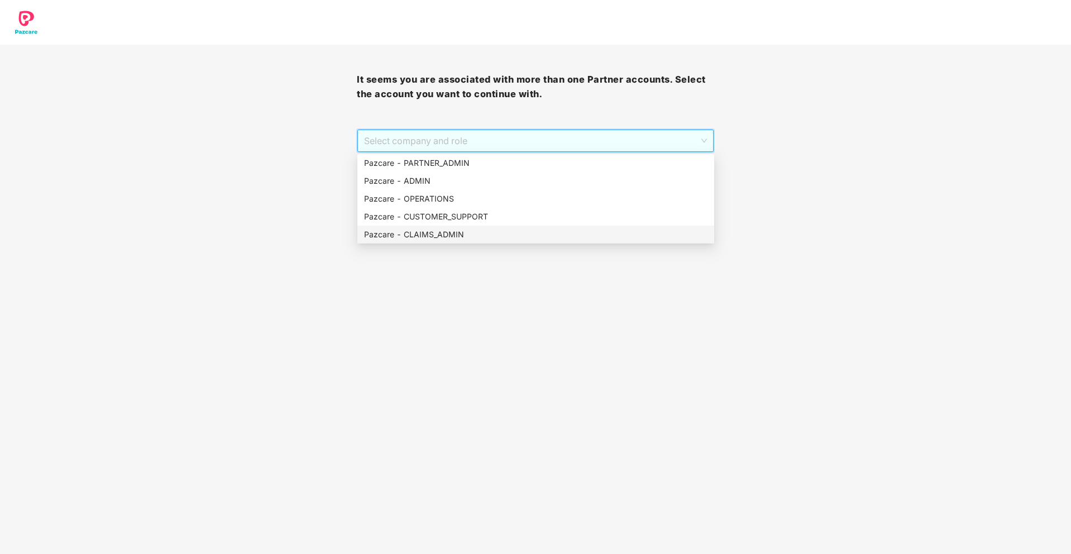
click at [452, 232] on div "Pazcare - CLAIMS_ADMIN" at bounding box center [535, 234] width 343 height 12
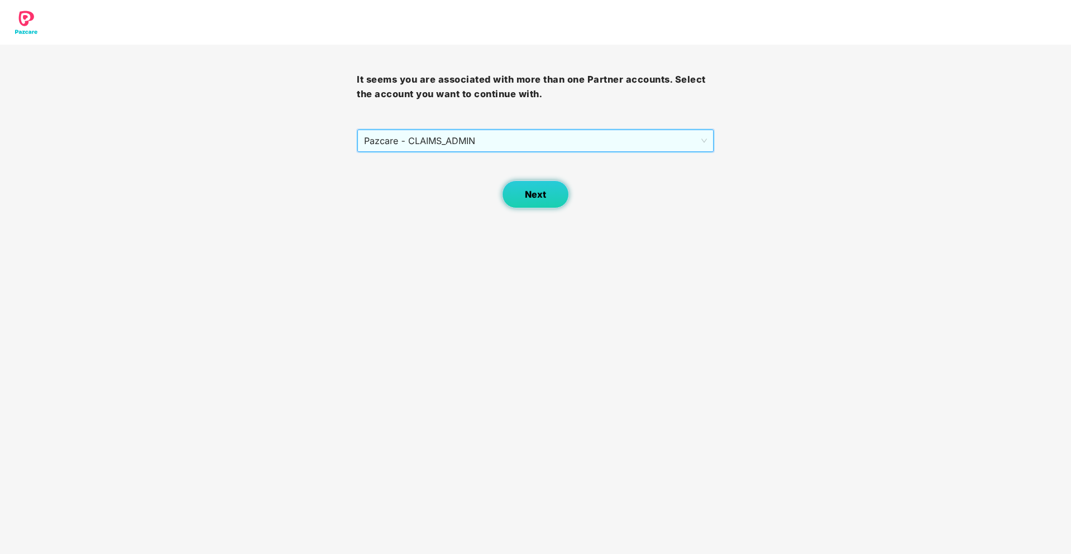
click at [543, 193] on span "Next" at bounding box center [535, 194] width 21 height 11
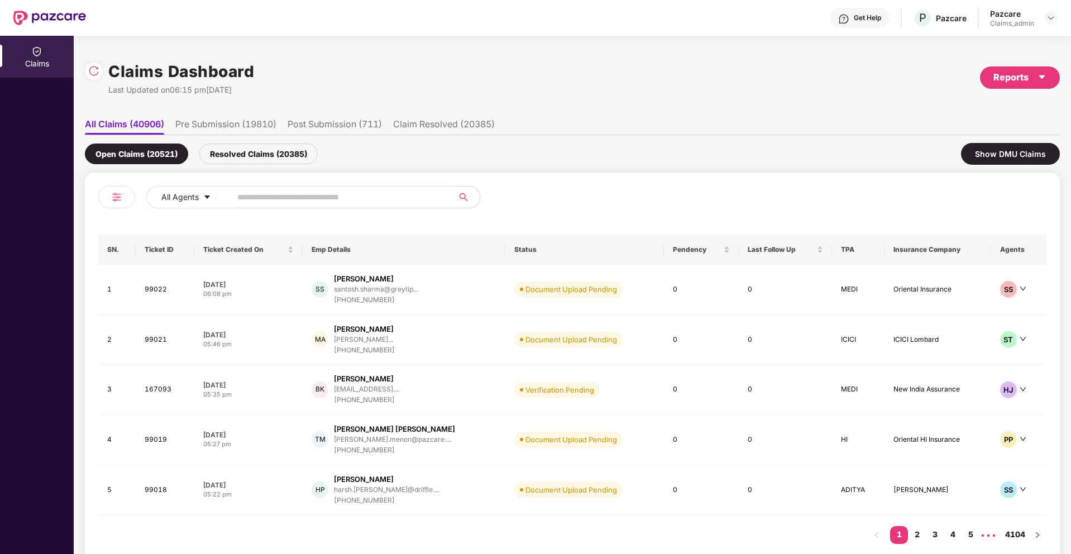
click at [252, 186] on span at bounding box center [338, 197] width 229 height 22
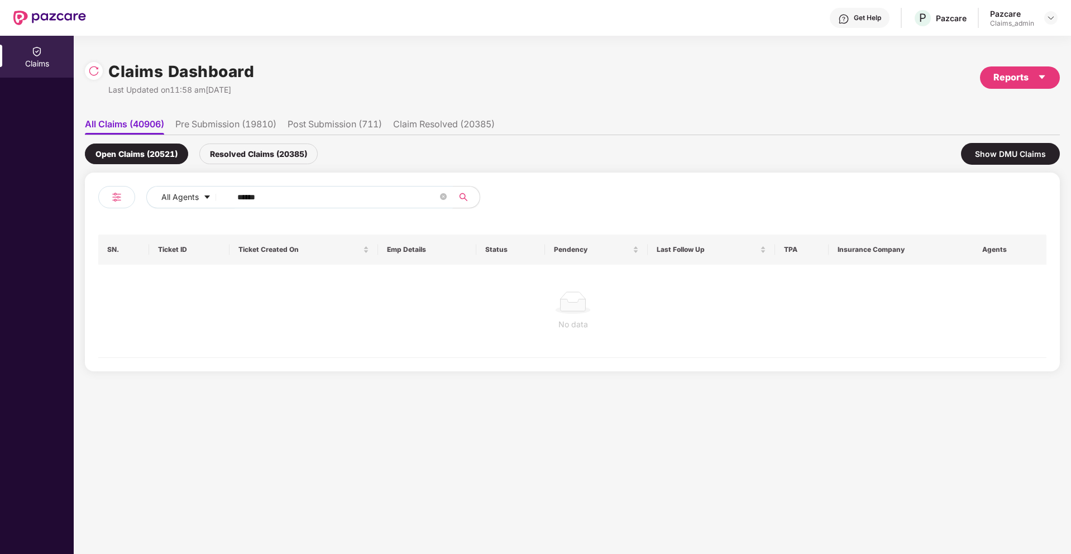
type input "******"
click at [285, 148] on div "Resolved Claims (20385)" at bounding box center [258, 153] width 118 height 21
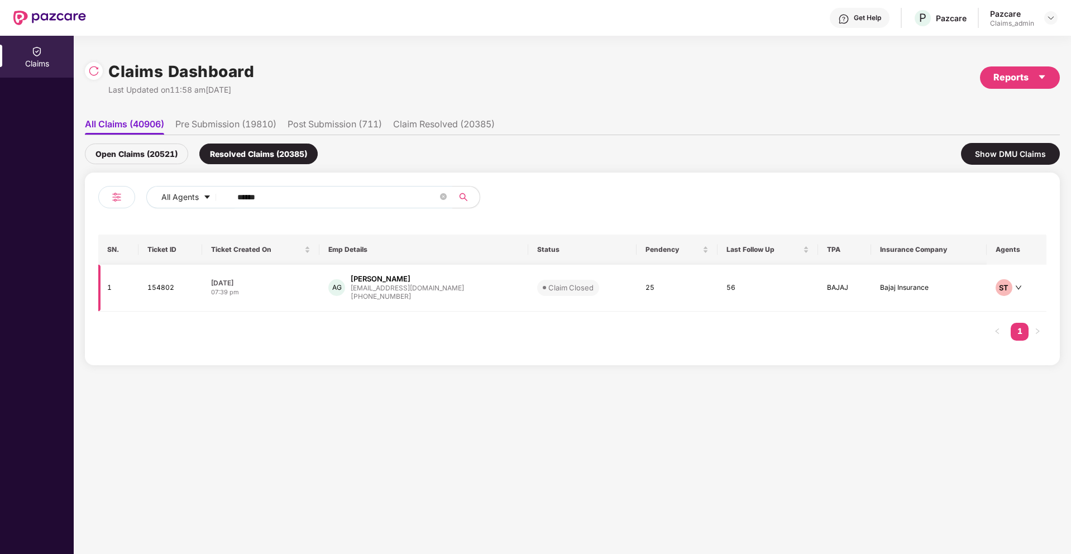
click at [245, 285] on div "[DATE]" at bounding box center [260, 282] width 99 height 9
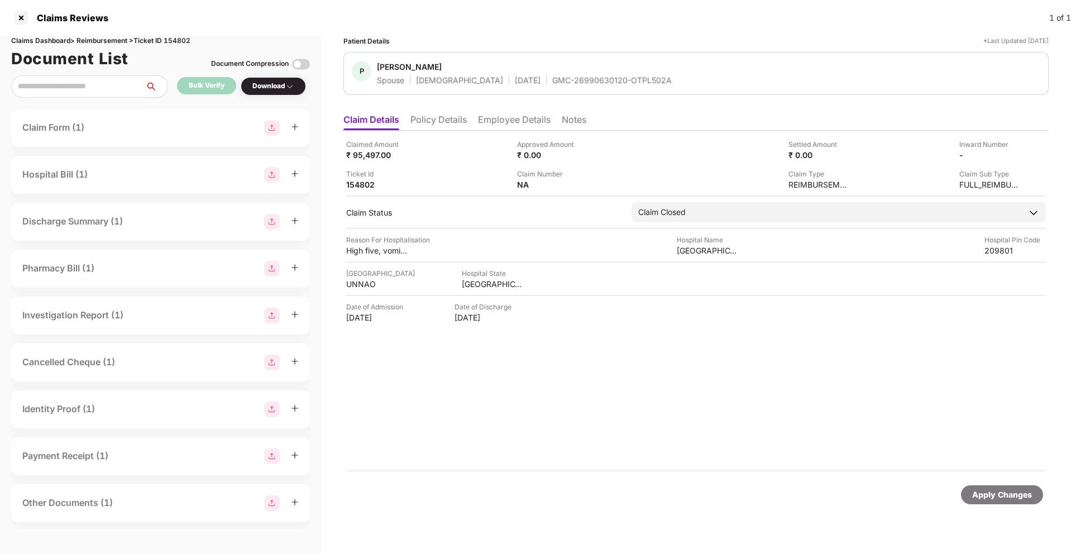
click at [90, 132] on div "Claim Form (1)" at bounding box center [160, 128] width 276 height 16
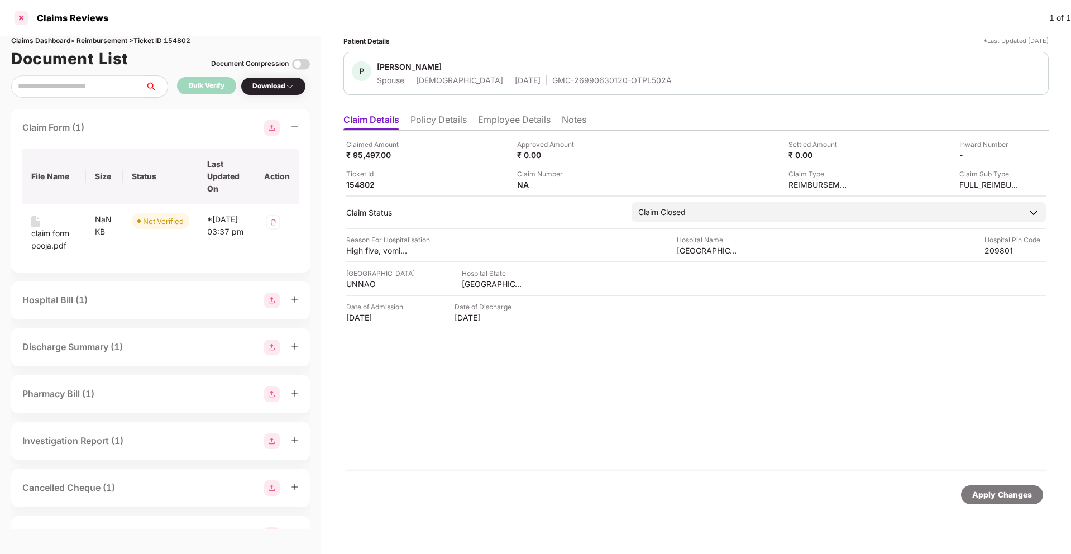
click at [22, 15] on div at bounding box center [21, 18] width 18 height 18
